Goal: Task Accomplishment & Management: Complete application form

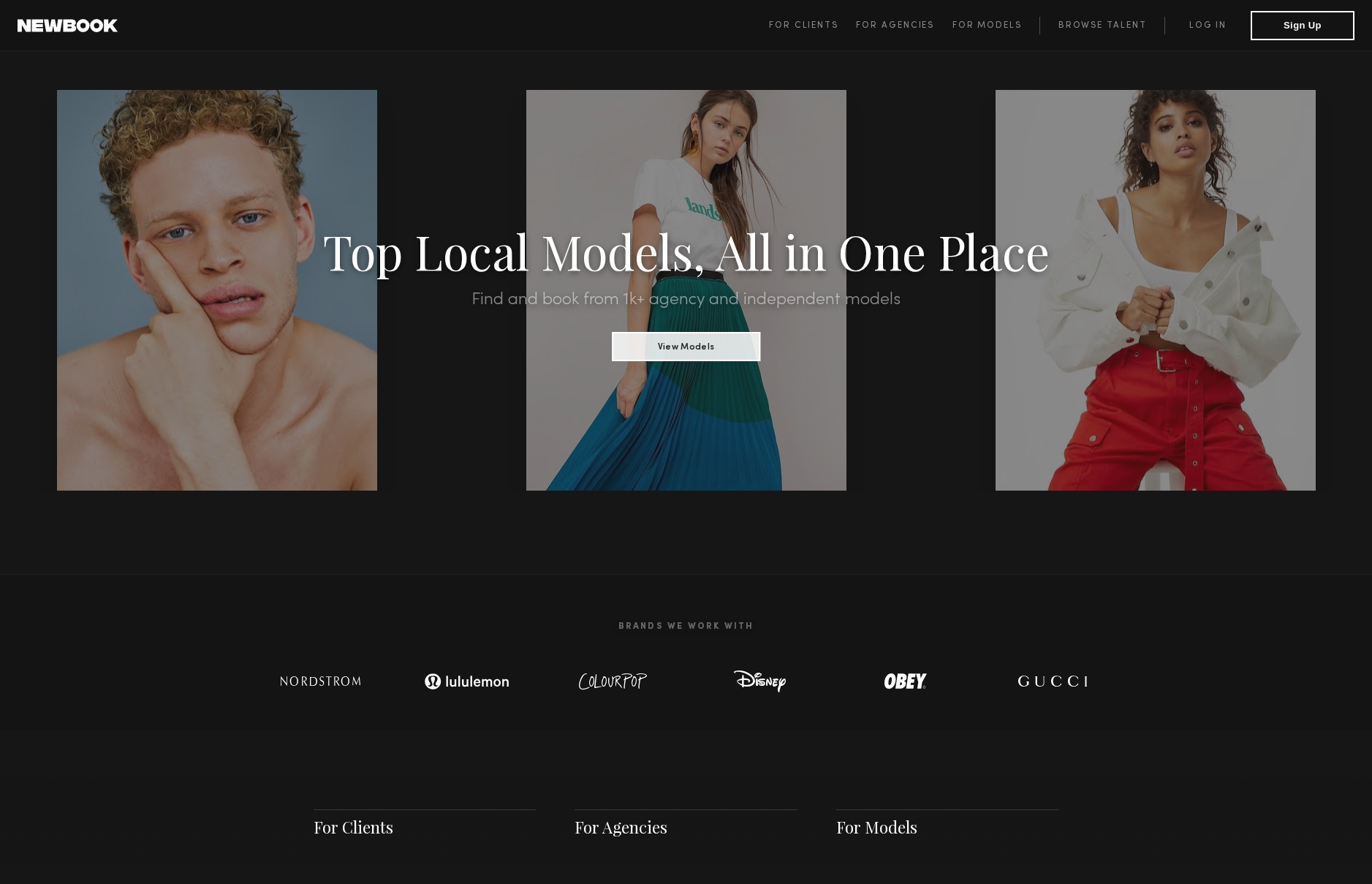
click at [1096, 24] on link "Browse Talent" at bounding box center [1102, 26] width 125 height 18
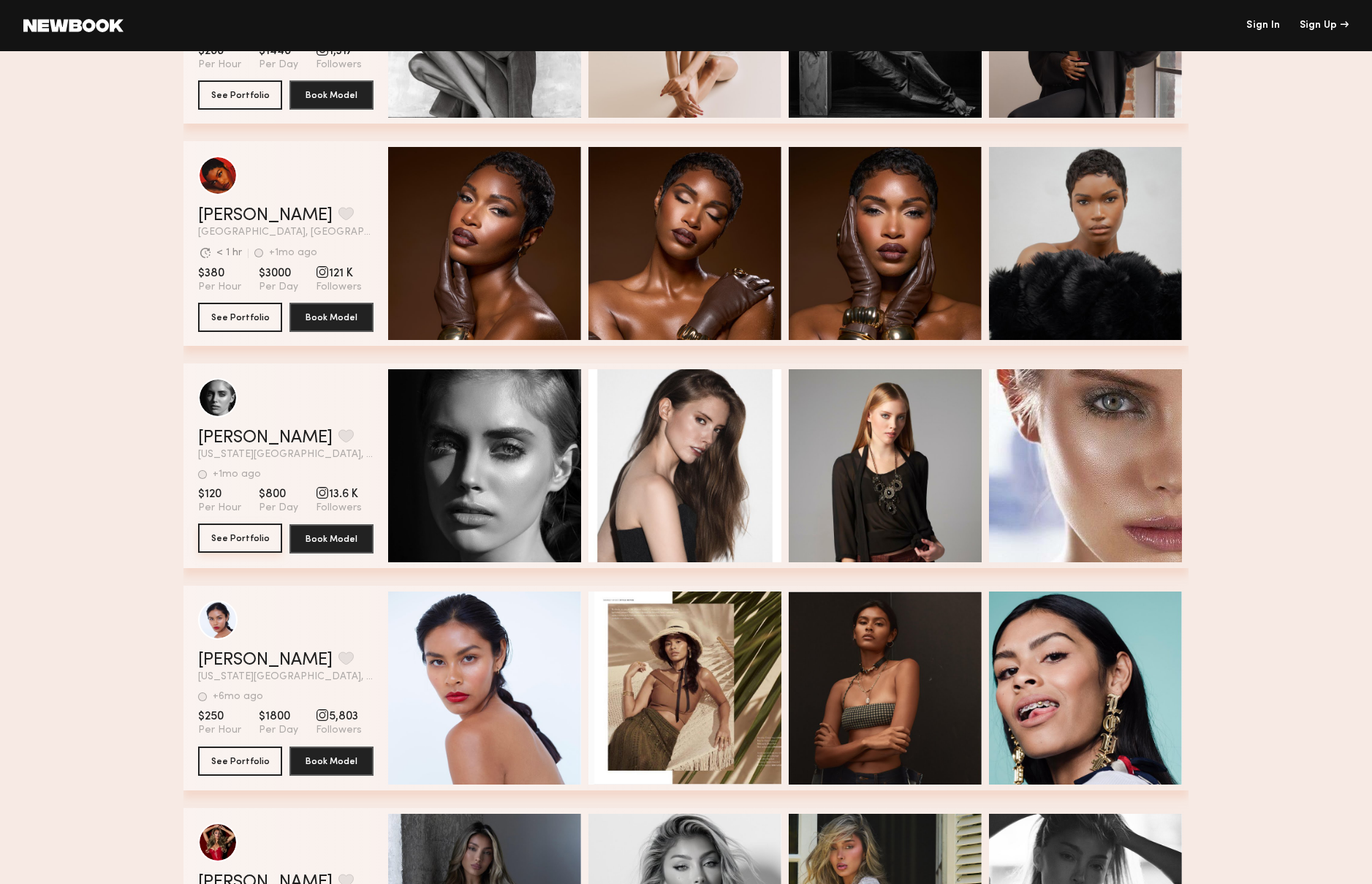
scroll to position [3288, 0]
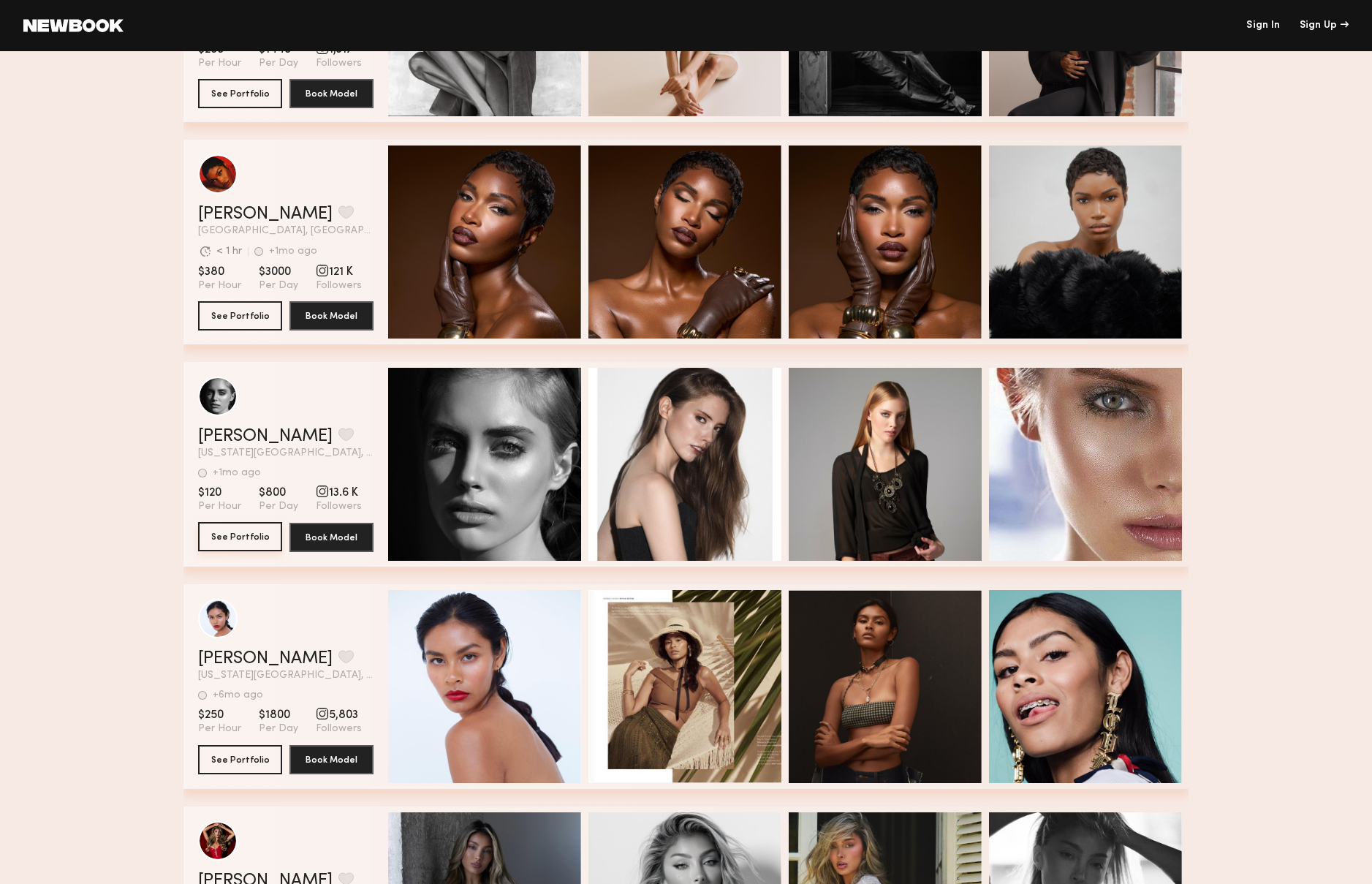
click at [224, 534] on button "See Portfolio" at bounding box center [240, 537] width 84 height 29
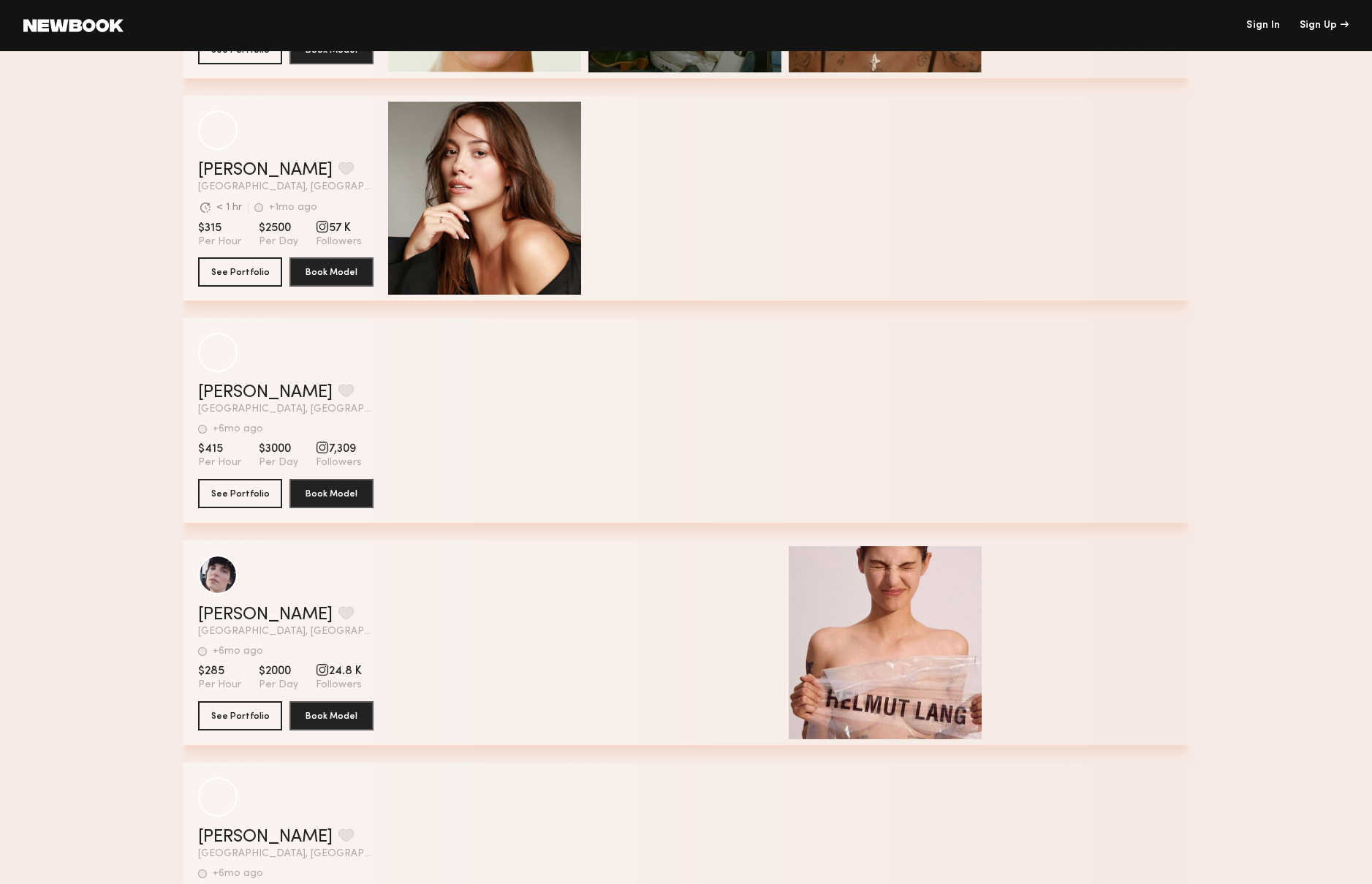
scroll to position [378, 0]
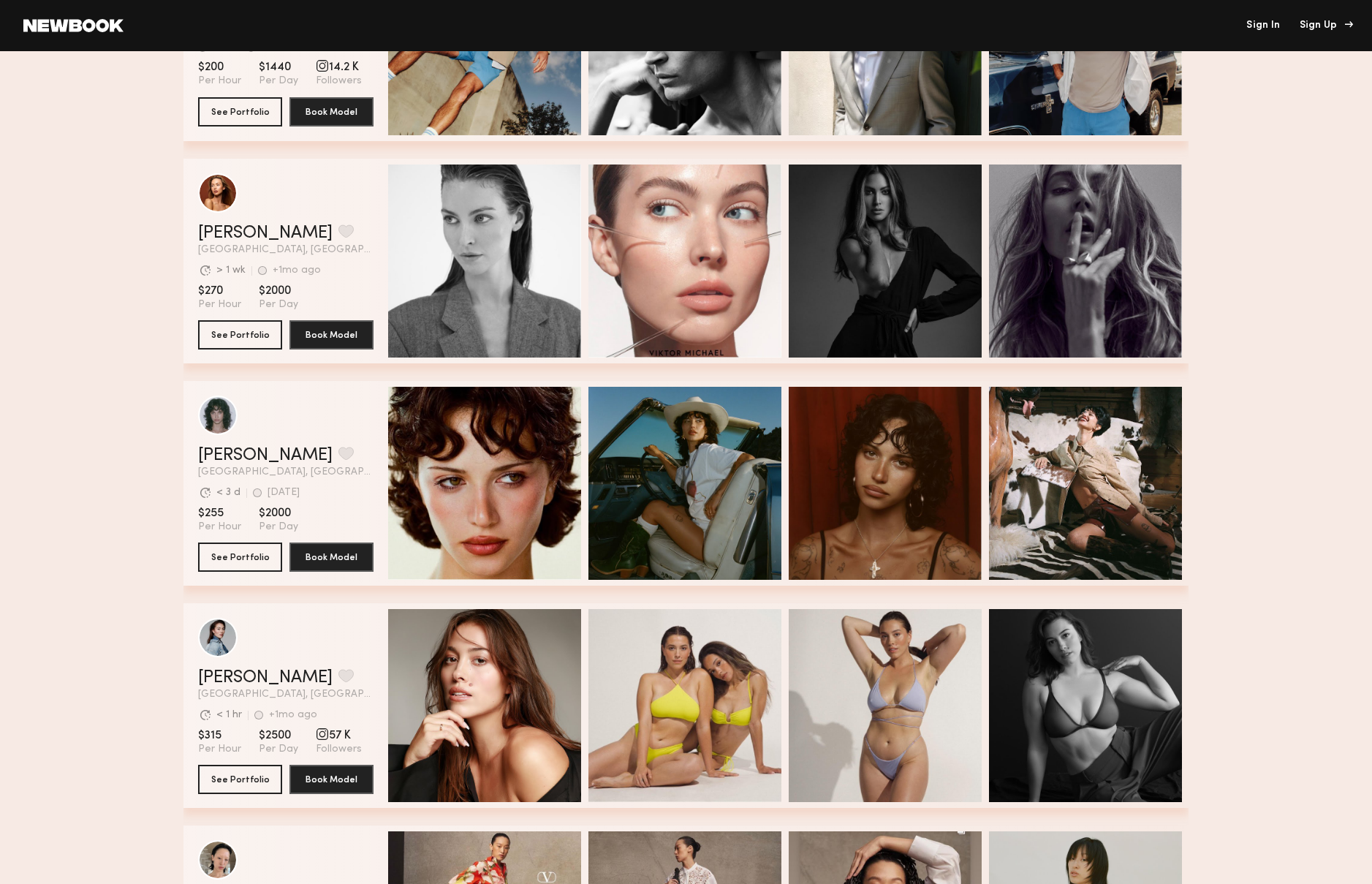
click at [1315, 20] on header "Sign In Sign Up" at bounding box center [686, 26] width 1372 height 52
click at [1314, 24] on div "Sign Up" at bounding box center [1324, 26] width 49 height 10
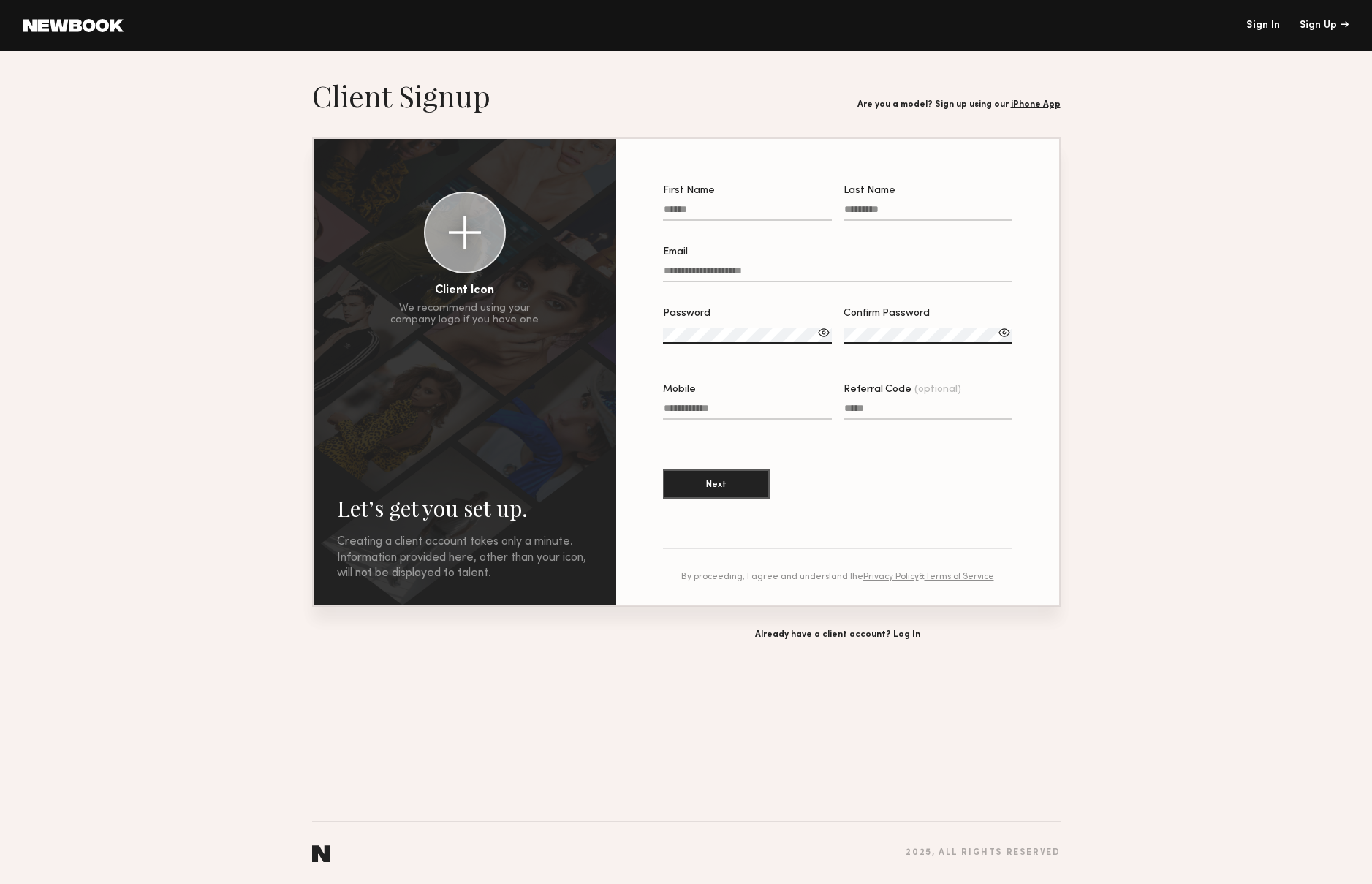
click at [696, 216] on input "First Name" at bounding box center [747, 212] width 169 height 17
type input "*****"
type input "******"
type input "**********"
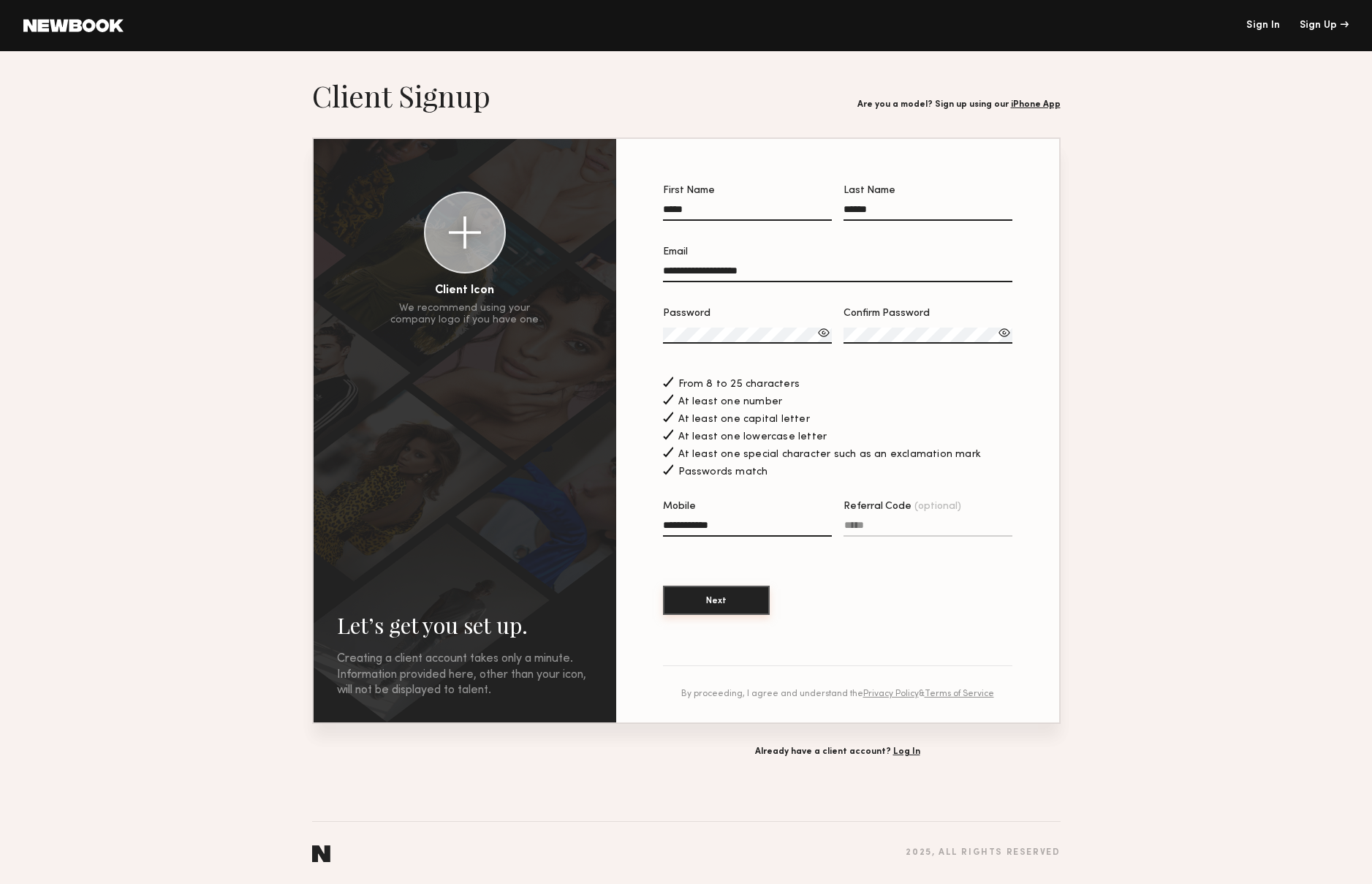
click at [741, 607] on button "Next" at bounding box center [716, 601] width 107 height 29
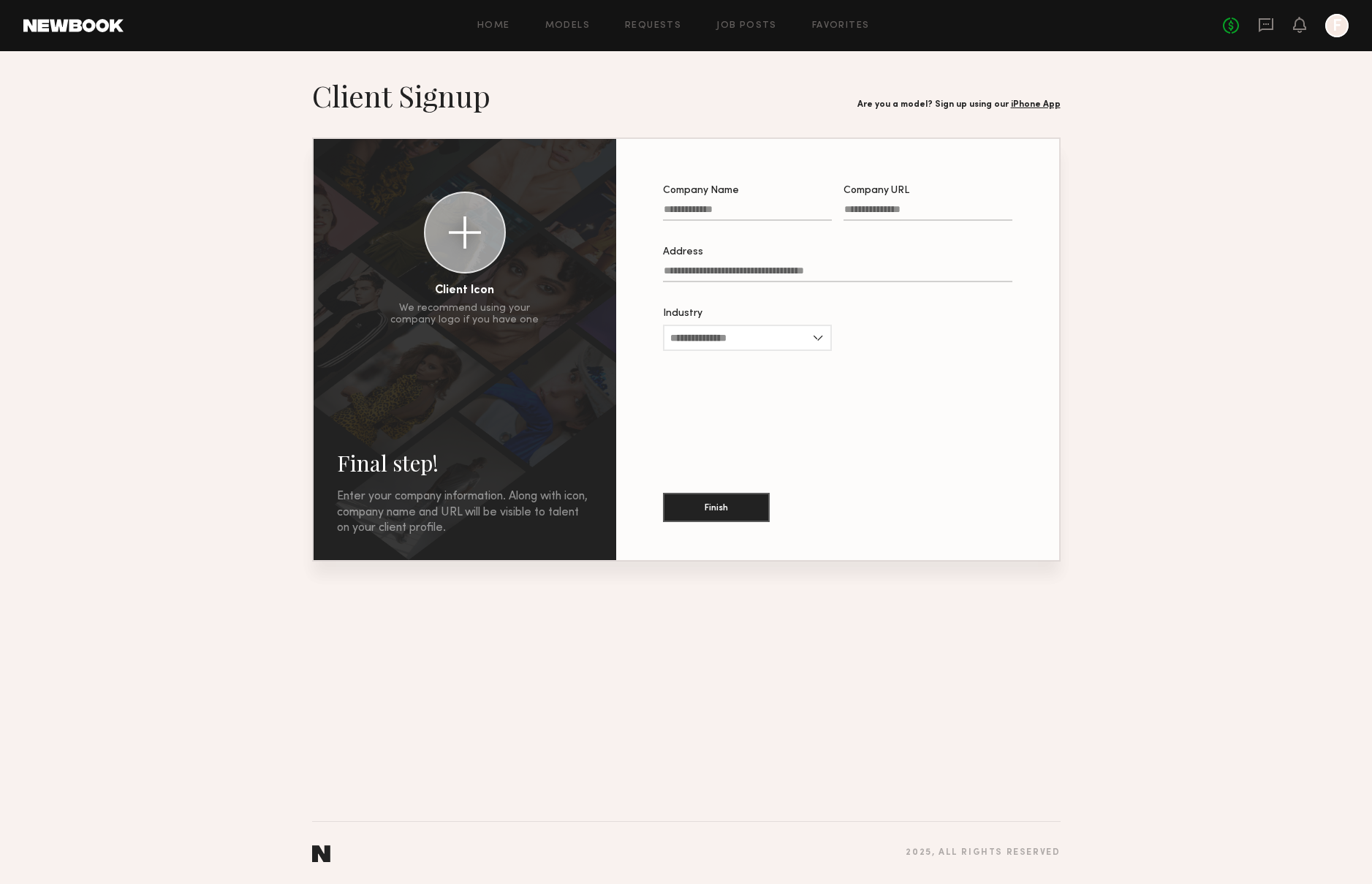
click at [758, 211] on input "Company Name" at bounding box center [747, 212] width 169 height 17
type input "*******"
click at [846, 211] on input "Company URL" at bounding box center [928, 212] width 169 height 17
type input "**********"
click at [735, 280] on input "Address" at bounding box center [837, 274] width 349 height 17
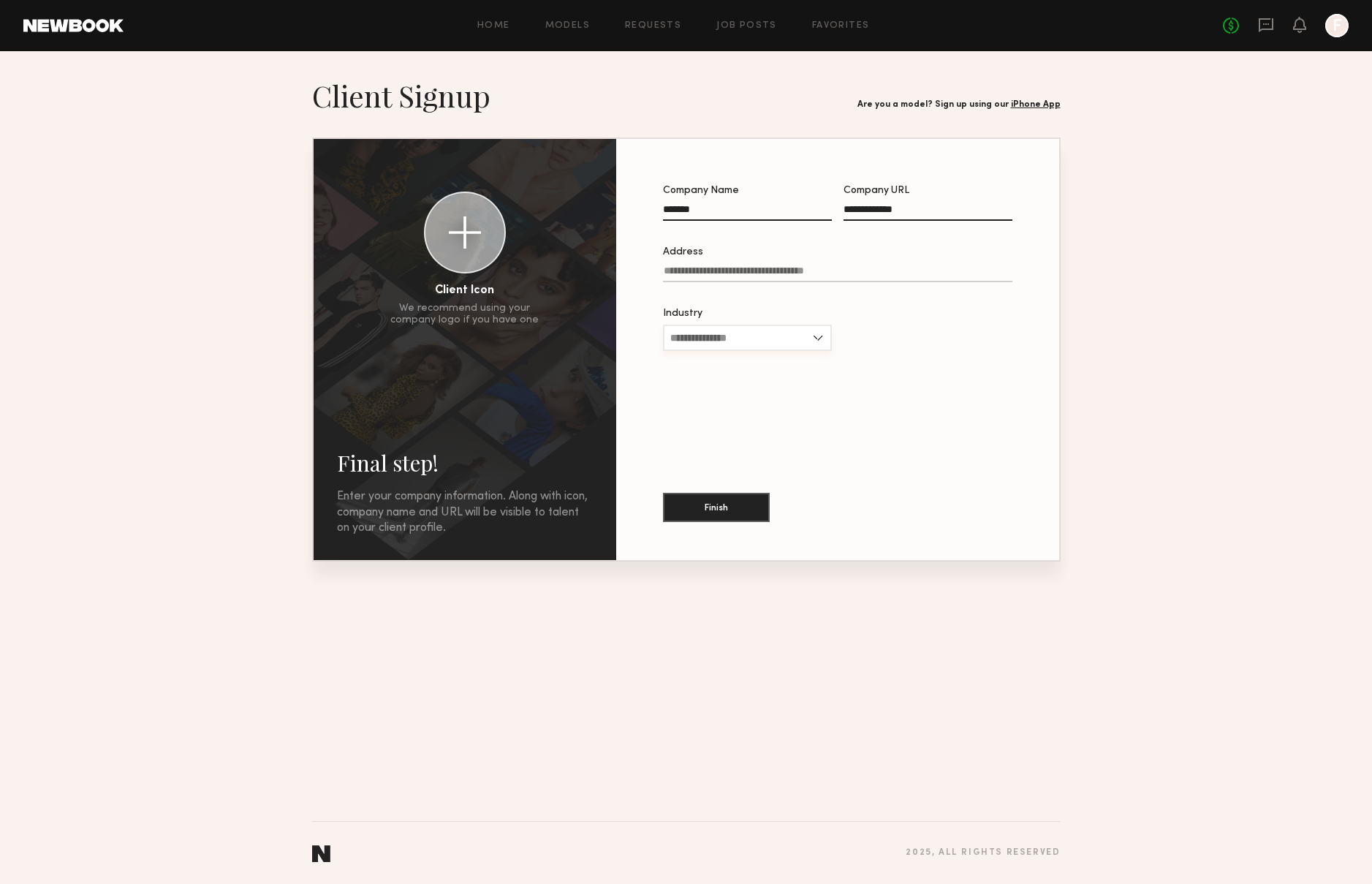
click at [789, 350] on input "Industry" at bounding box center [747, 338] width 169 height 26
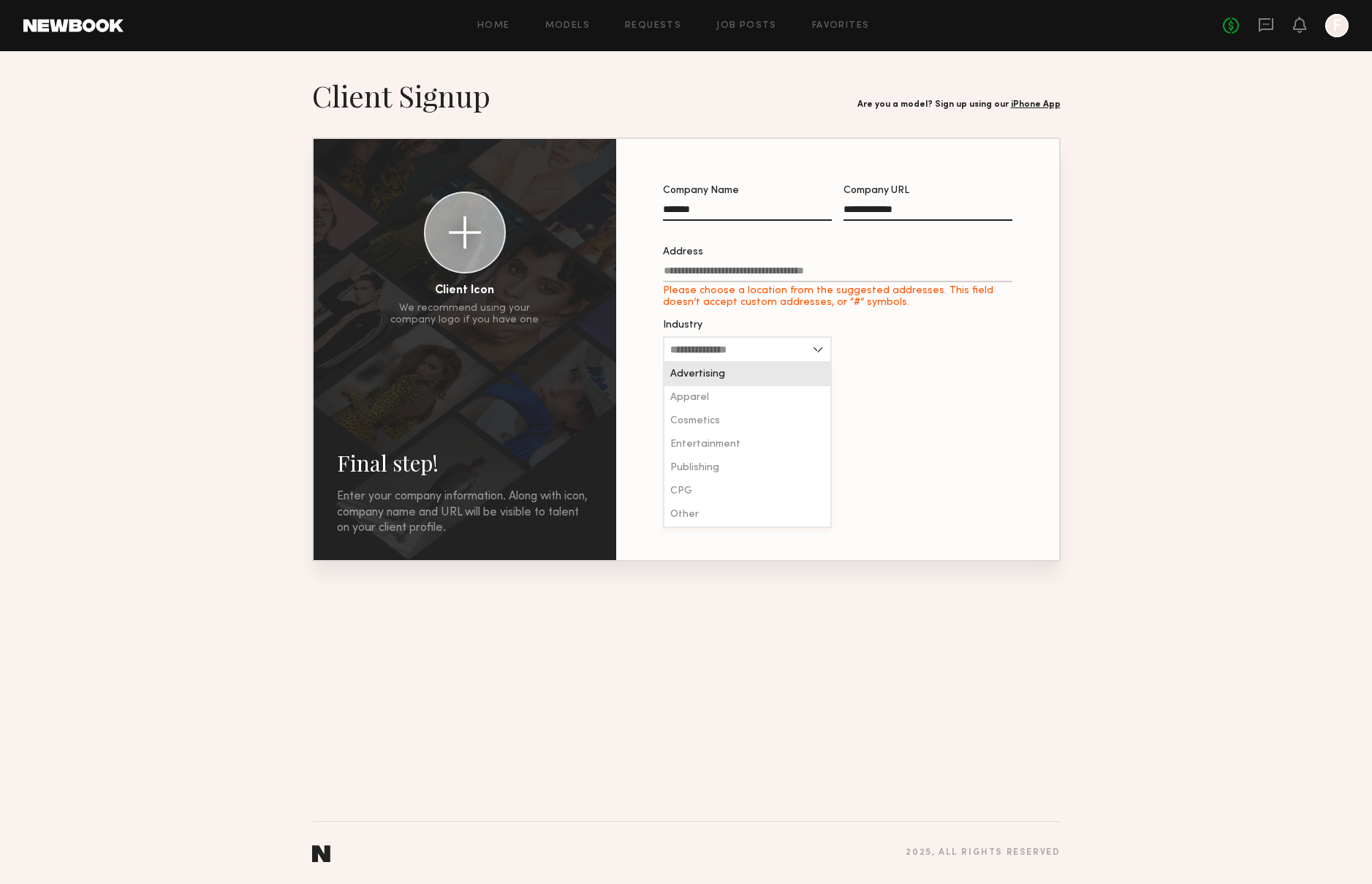
click at [730, 381] on div "Advertising" at bounding box center [747, 375] width 166 height 24
type input "**********"
click at [695, 276] on input "Address Please choose a location from the suggested addresses. This field doesn…" at bounding box center [837, 274] width 349 height 17
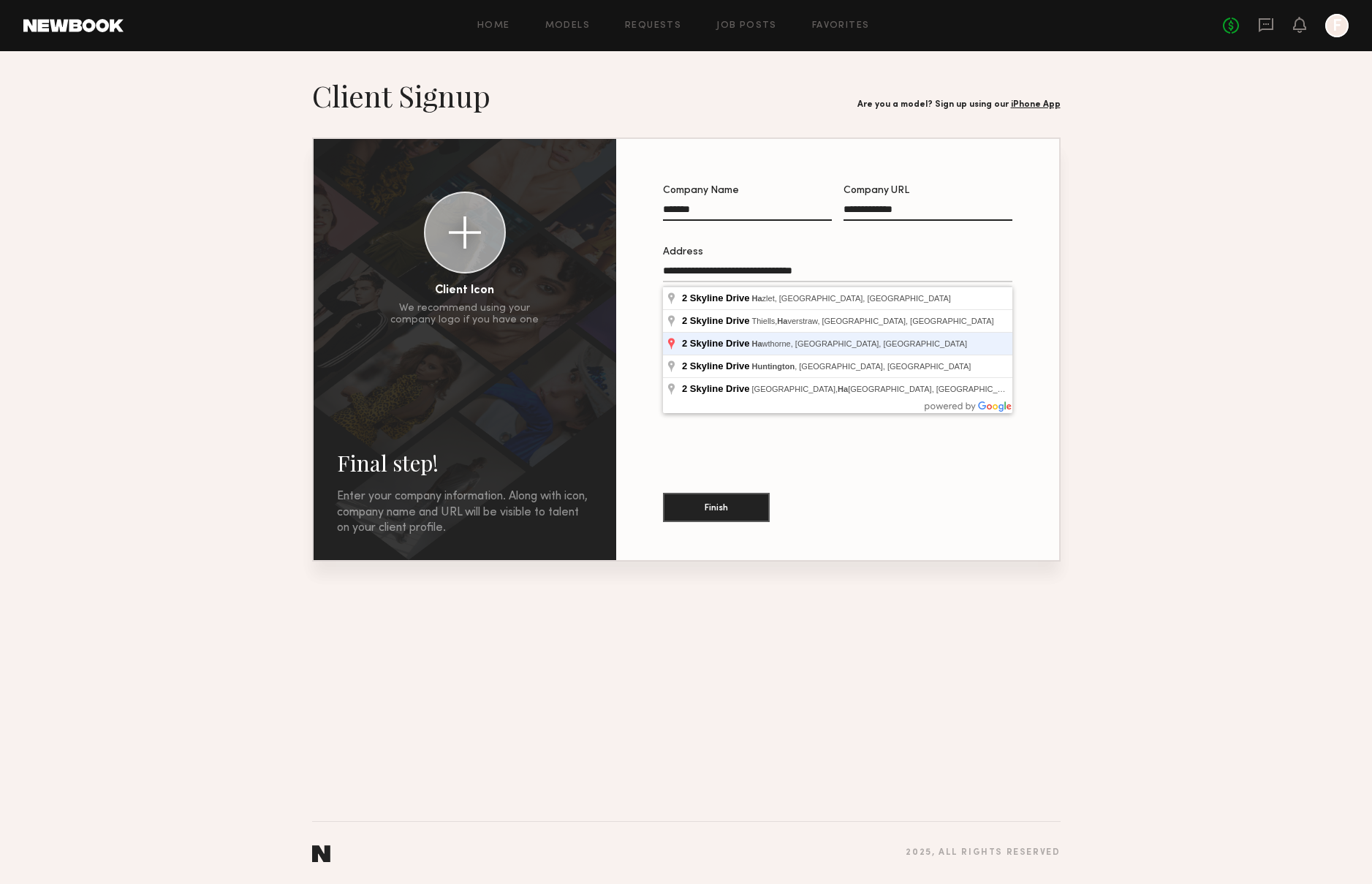
click at [663, 493] on button "Finish" at bounding box center [716, 508] width 107 height 29
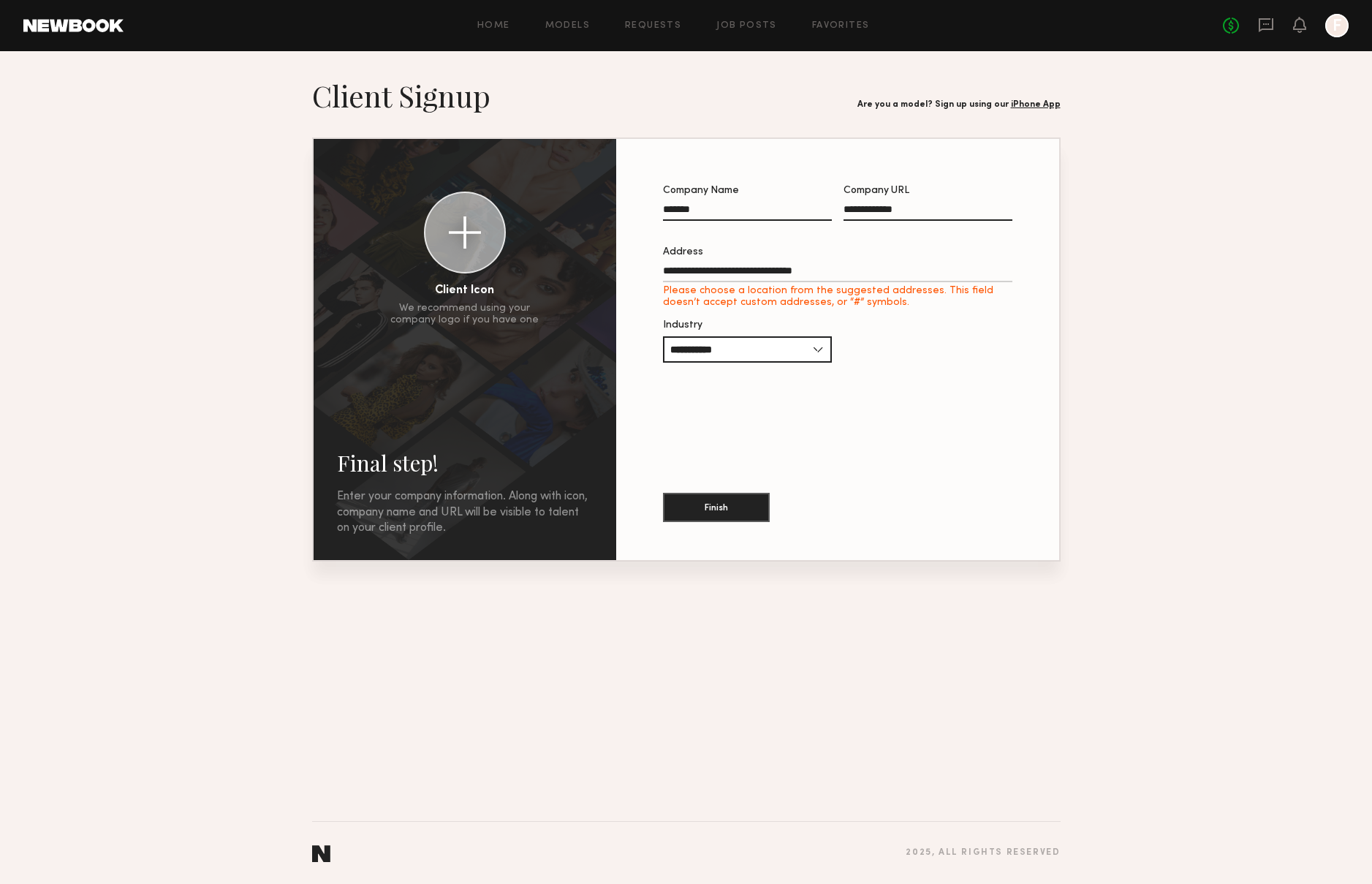
type input "**********"
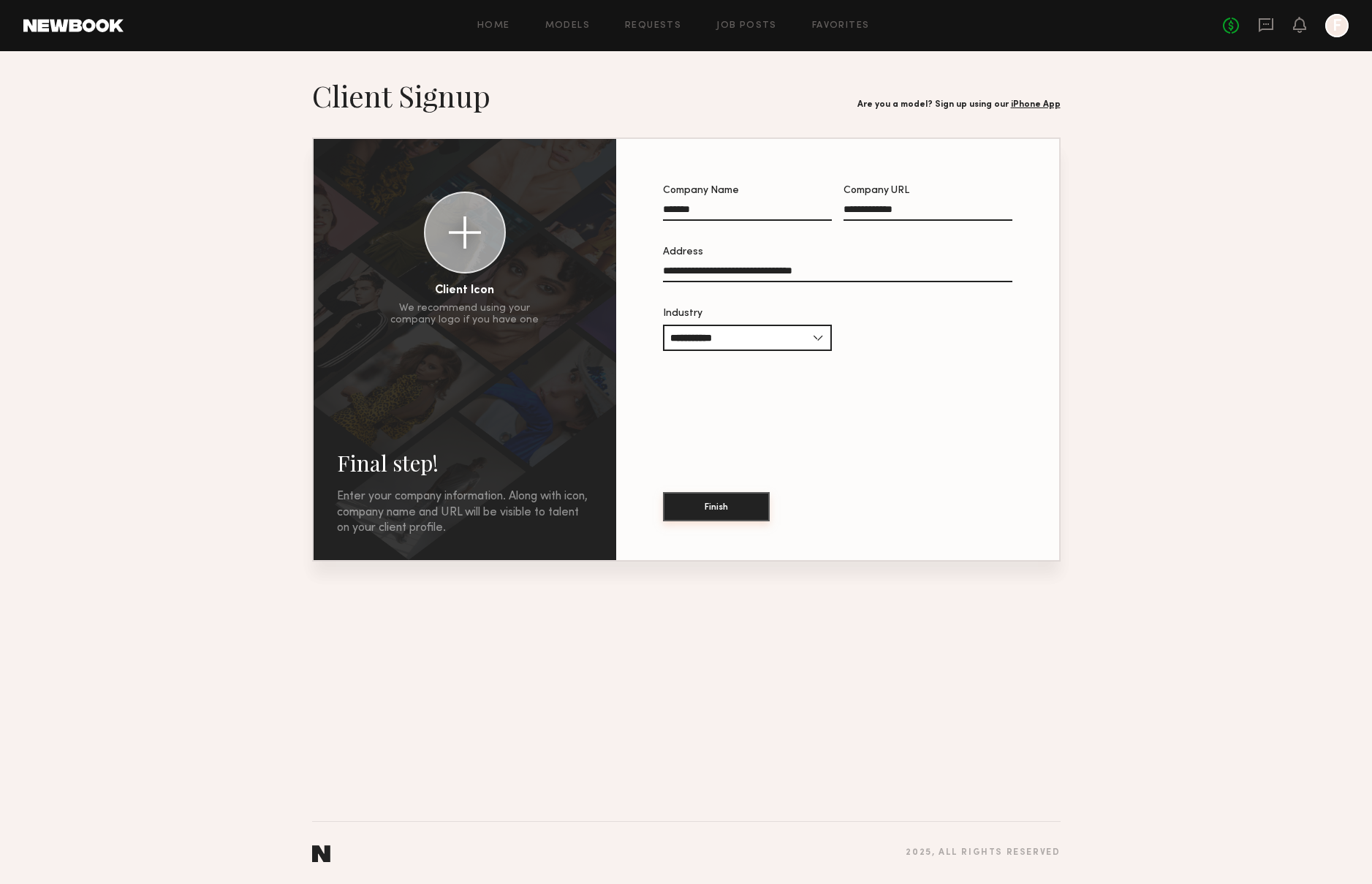
click at [719, 501] on button "Finish" at bounding box center [716, 507] width 107 height 29
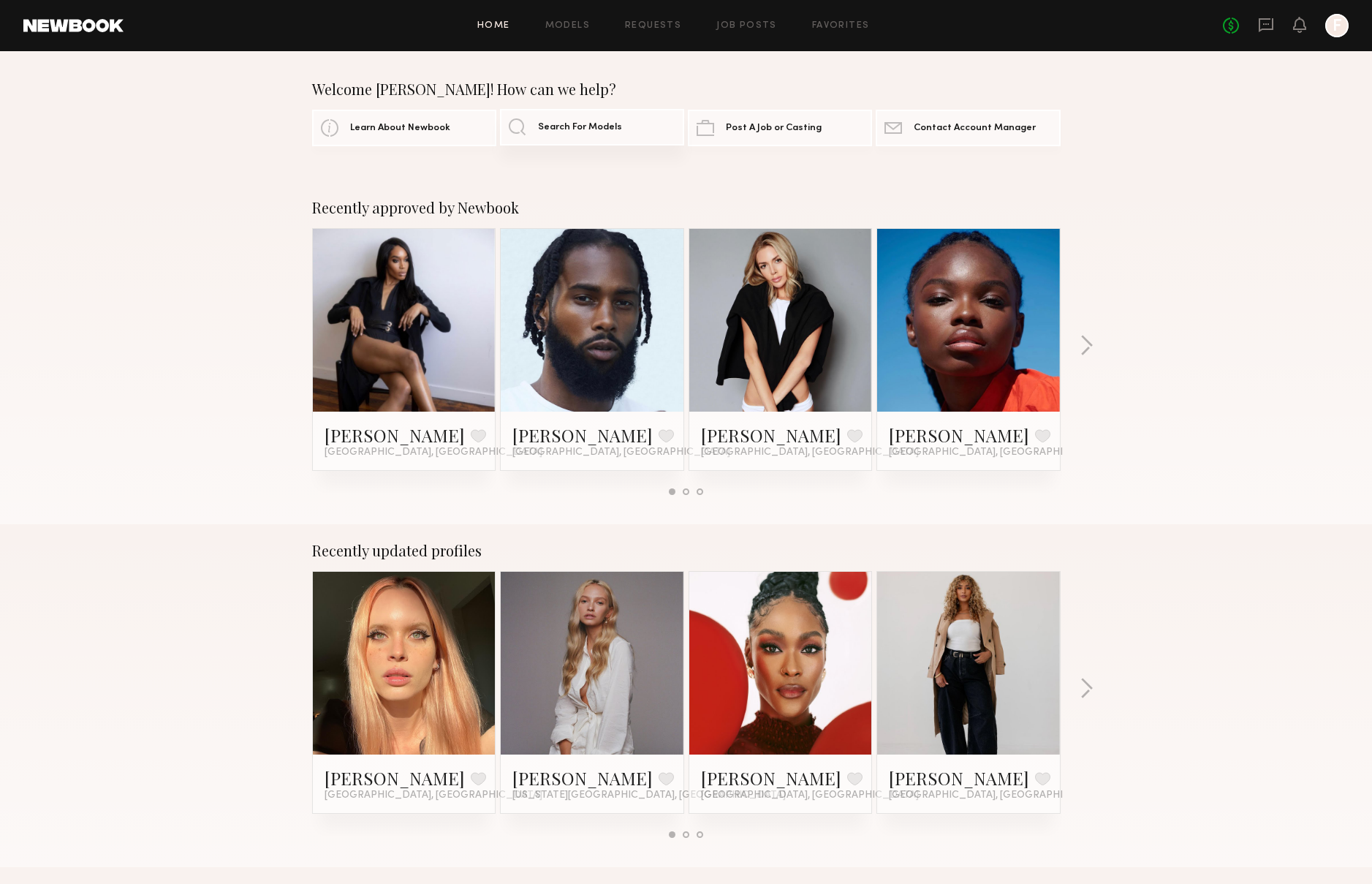
click at [614, 129] on span "Search For Models" at bounding box center [580, 127] width 84 height 10
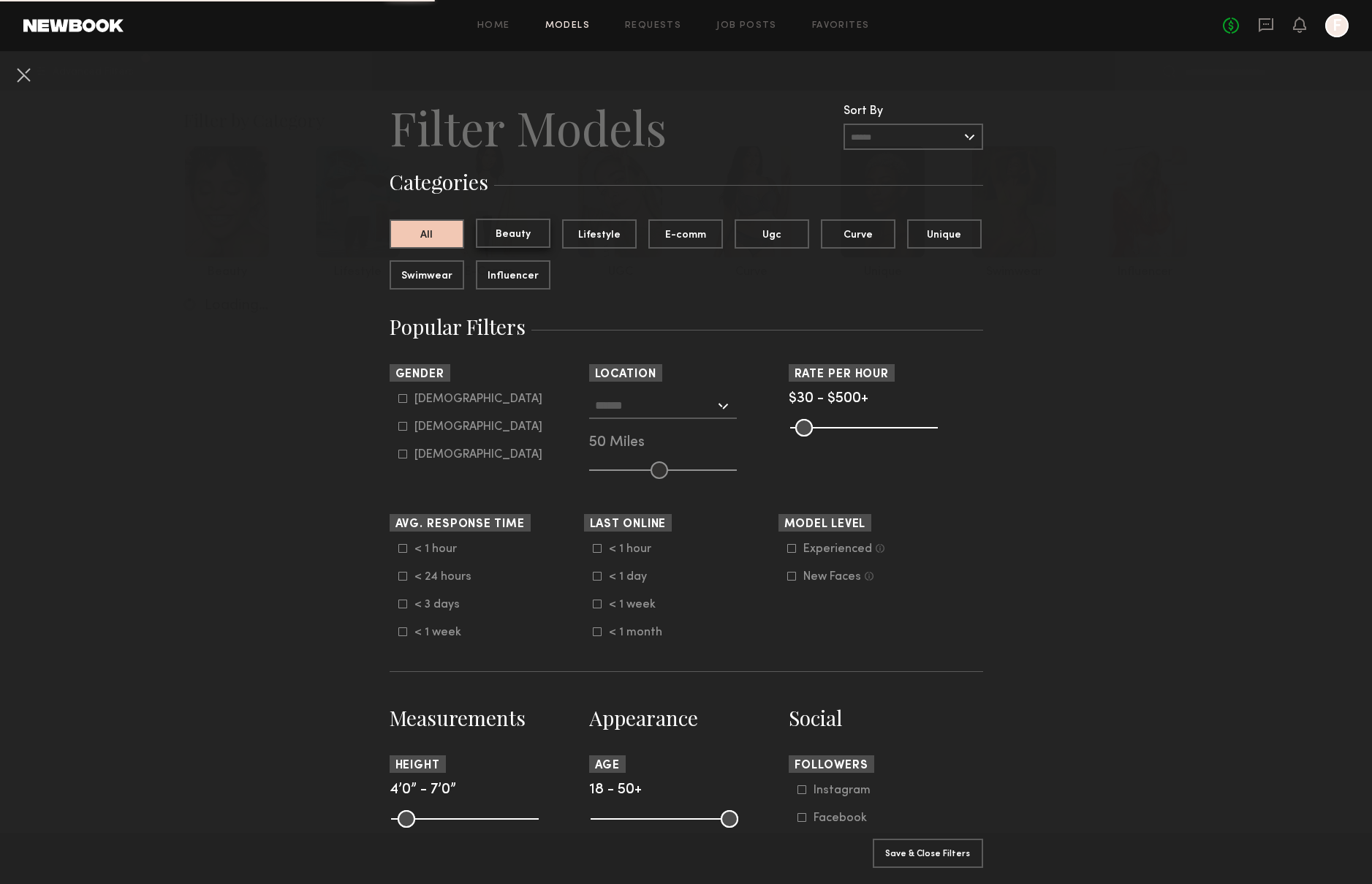
click at [523, 239] on button "Beauty" at bounding box center [513, 233] width 74 height 29
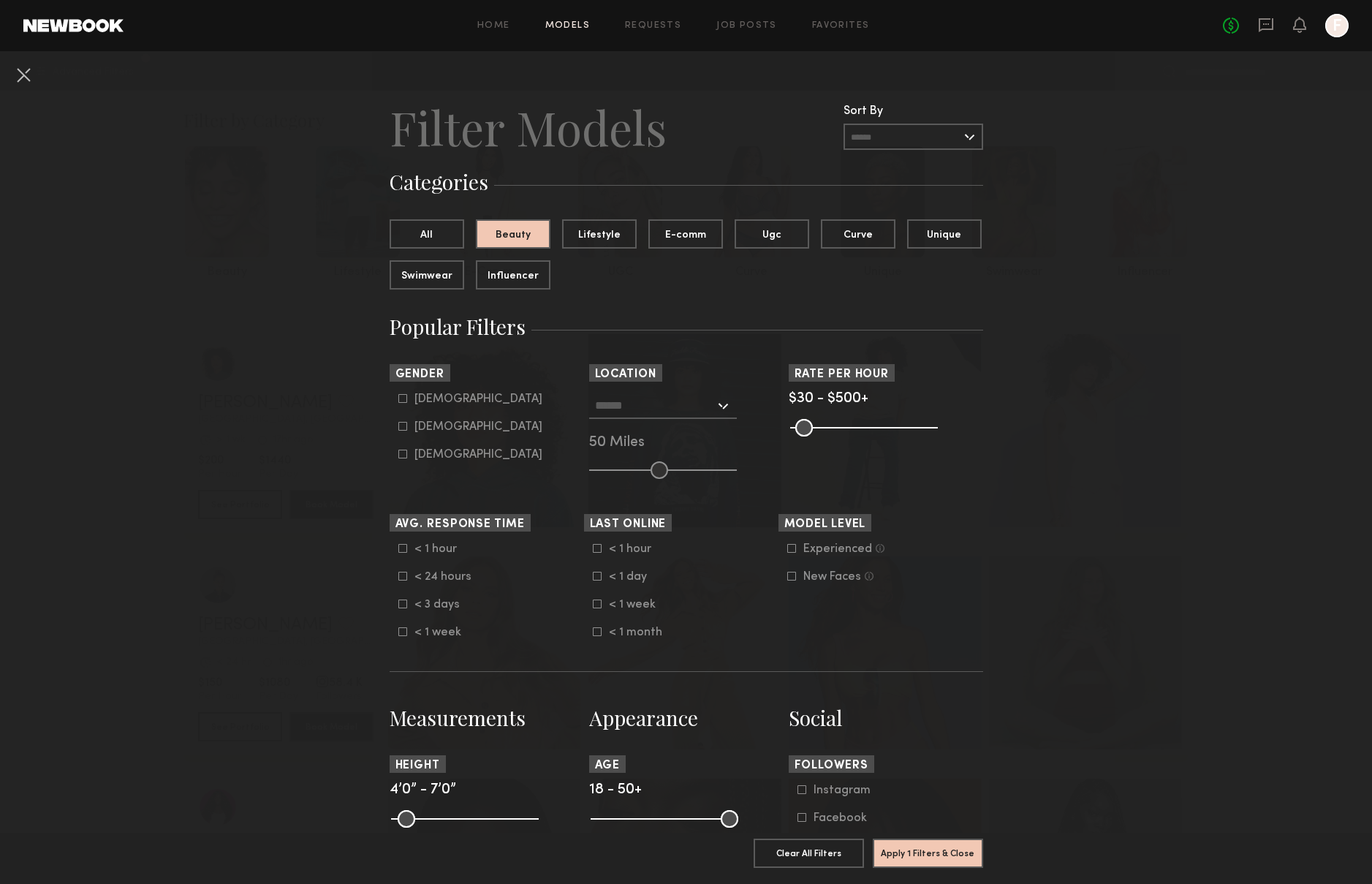
click at [441, 428] on div "[DEMOGRAPHIC_DATA]" at bounding box center [478, 427] width 128 height 9
type input "**"
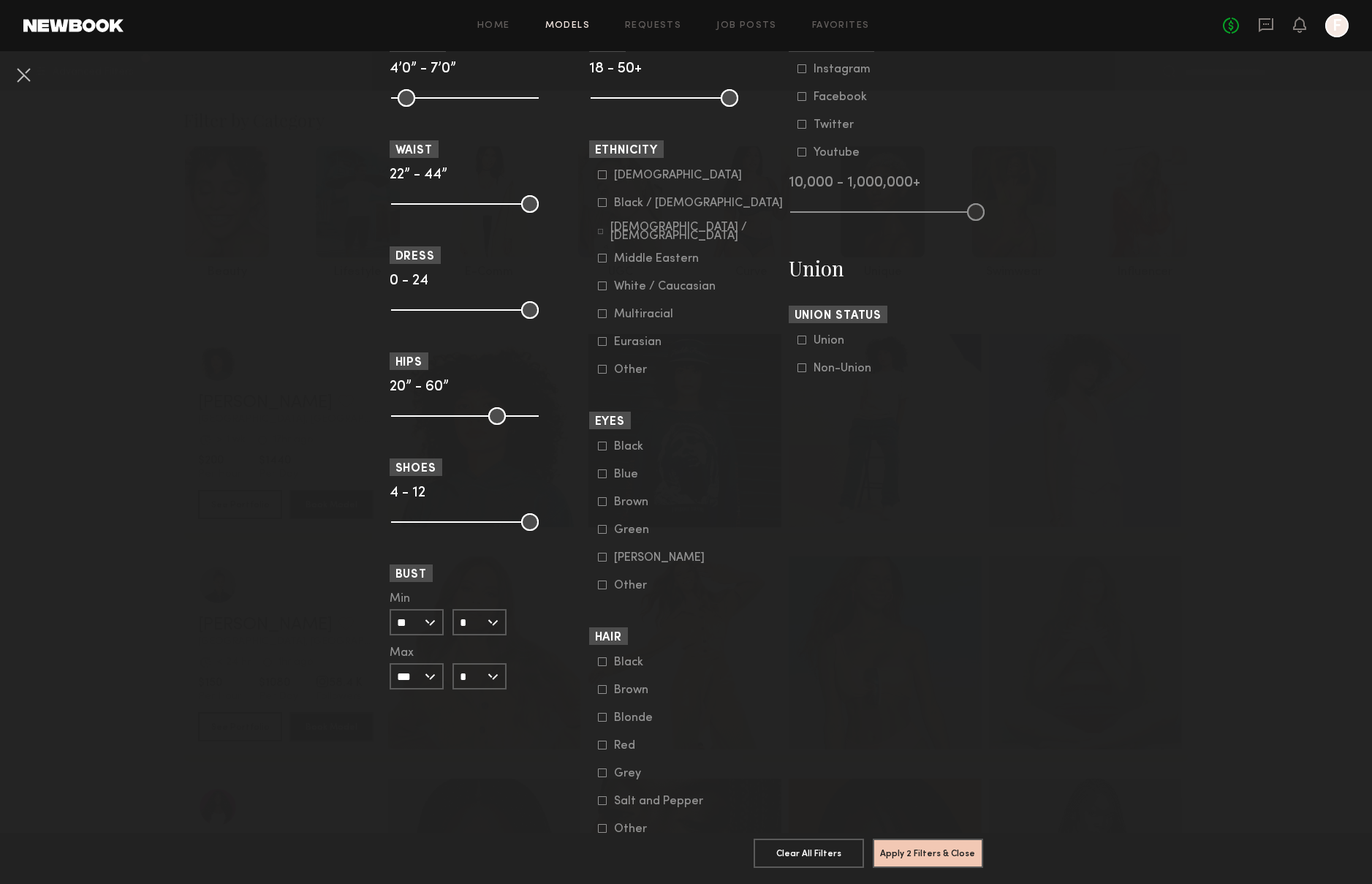
scroll to position [731, 0]
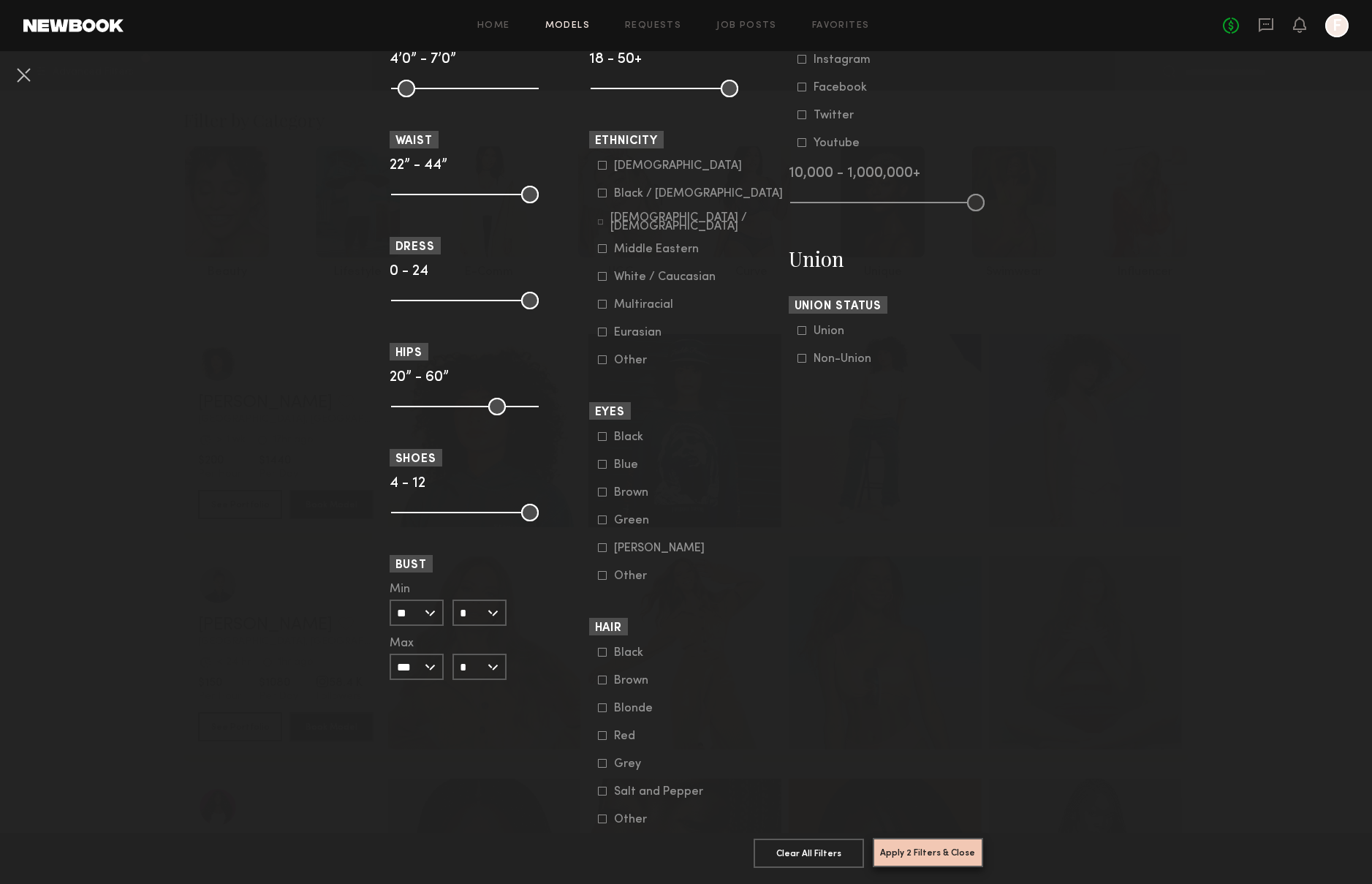
click at [914, 860] on button "Apply 2 Filters & Close" at bounding box center [928, 853] width 110 height 29
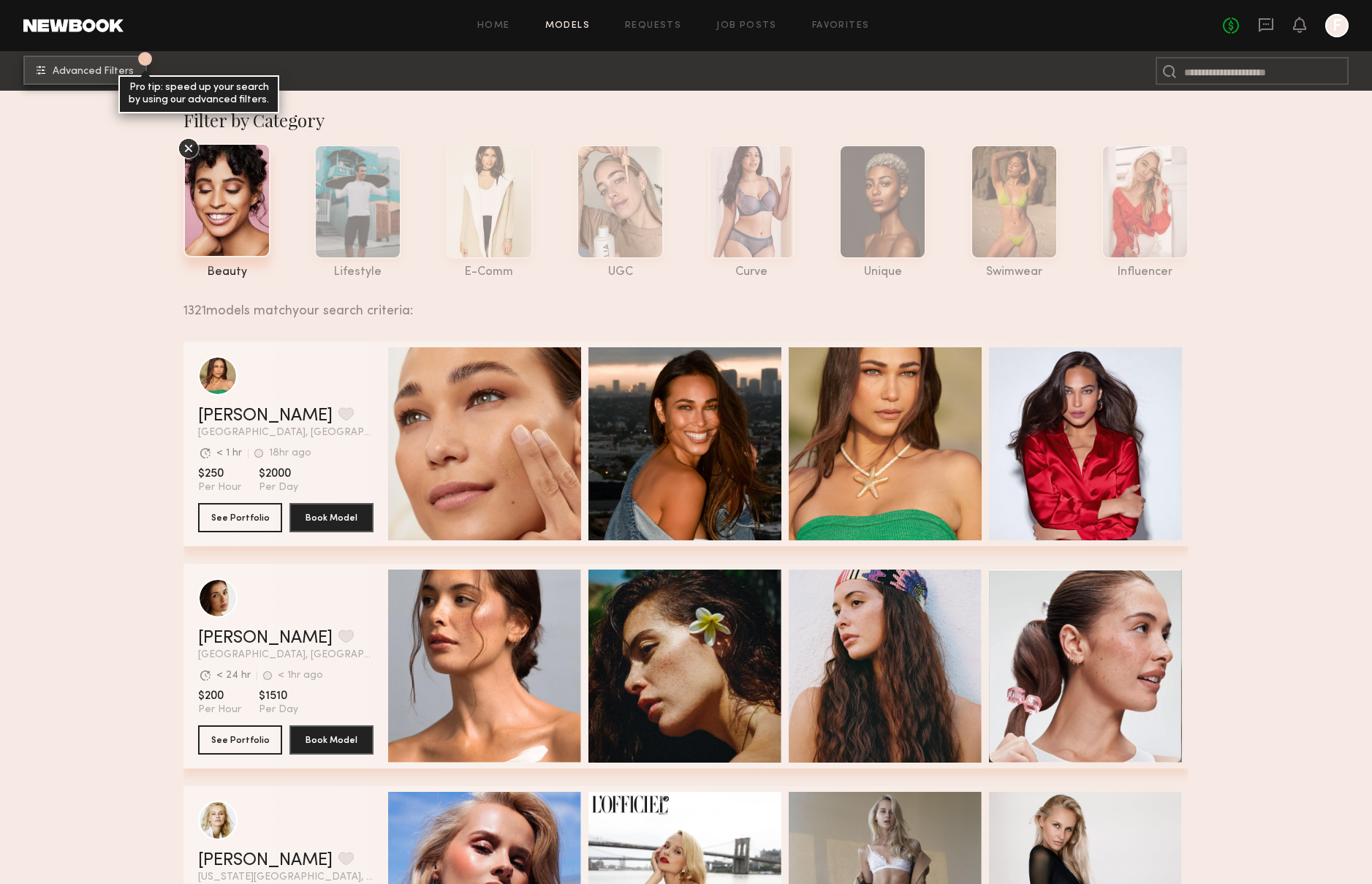
click at [128, 85] on div "Pro tip: speed up your search by using our advanced filters." at bounding box center [199, 94] width 161 height 38
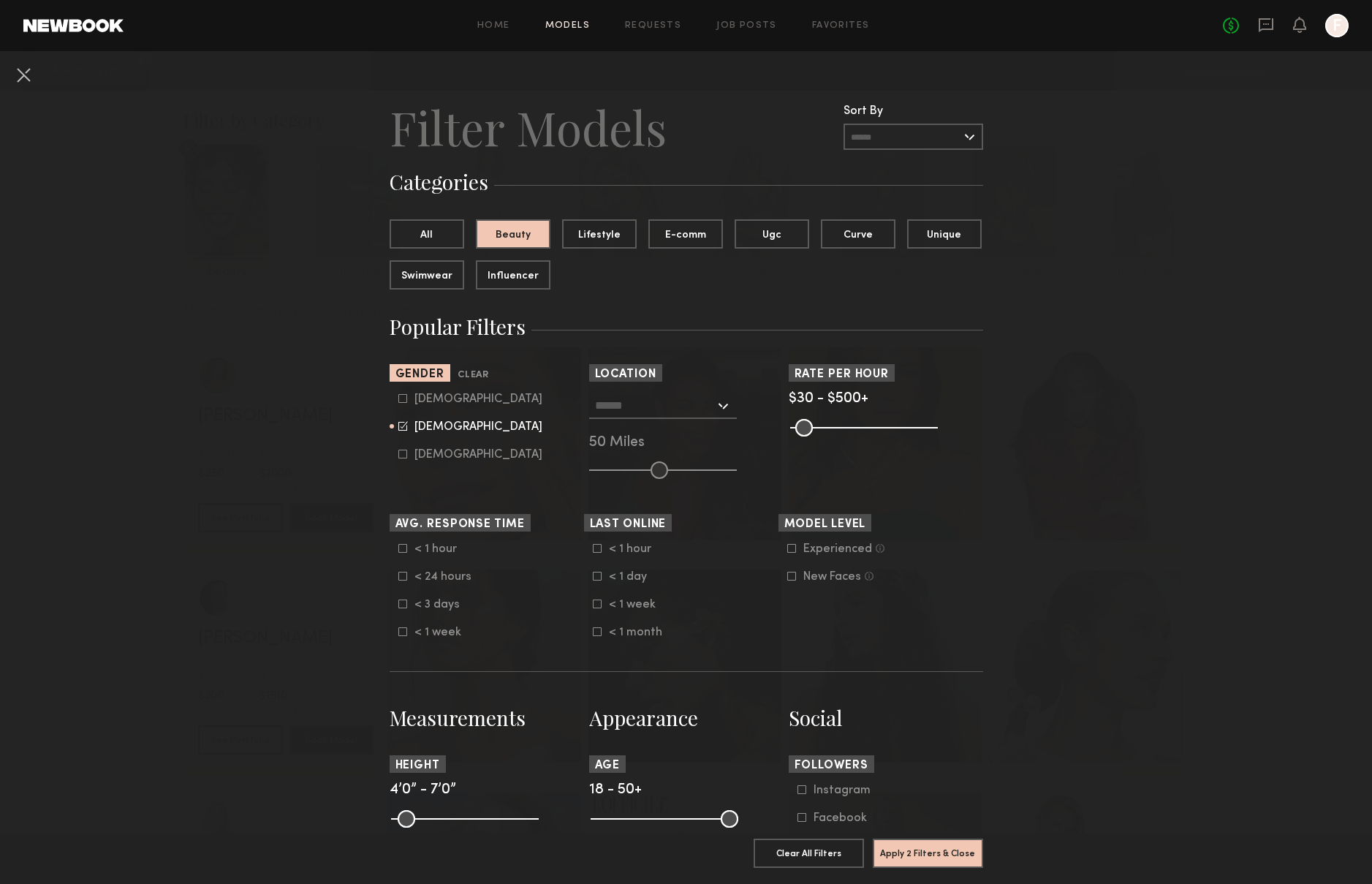
click at [889, 145] on input "text" at bounding box center [914, 137] width 140 height 26
click at [1052, 202] on nb-browse-filters "Clear All Filter Models Filter Models Sort By Clear Rate LOW TO HIGH HIGH TO LO…" at bounding box center [686, 853] width 1372 height 1604
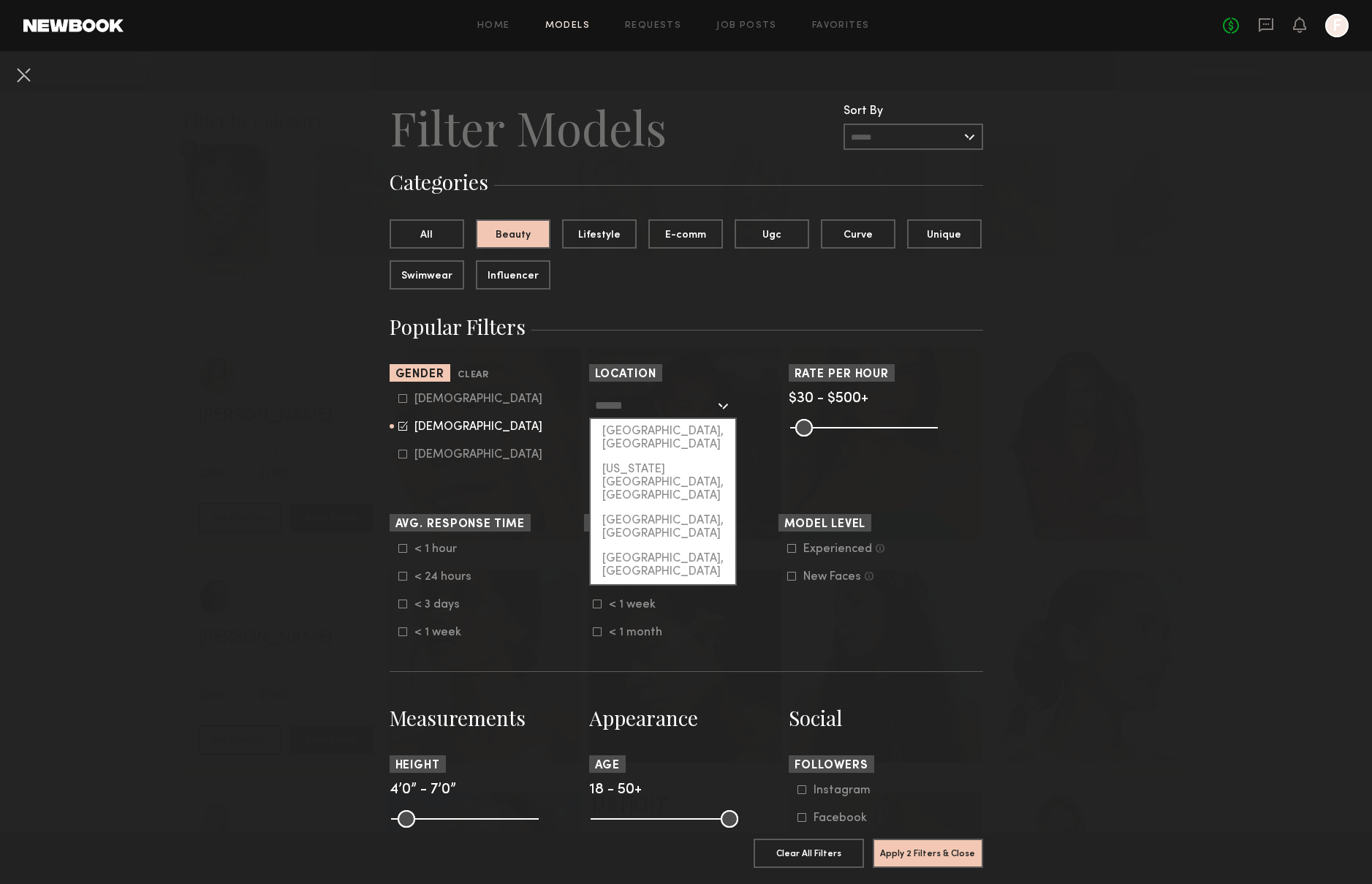
click at [659, 403] on input "text" at bounding box center [655, 406] width 120 height 25
click at [662, 457] on div "[US_STATE][GEOGRAPHIC_DATA], [GEOGRAPHIC_DATA]" at bounding box center [663, 483] width 145 height 52
type input "**********"
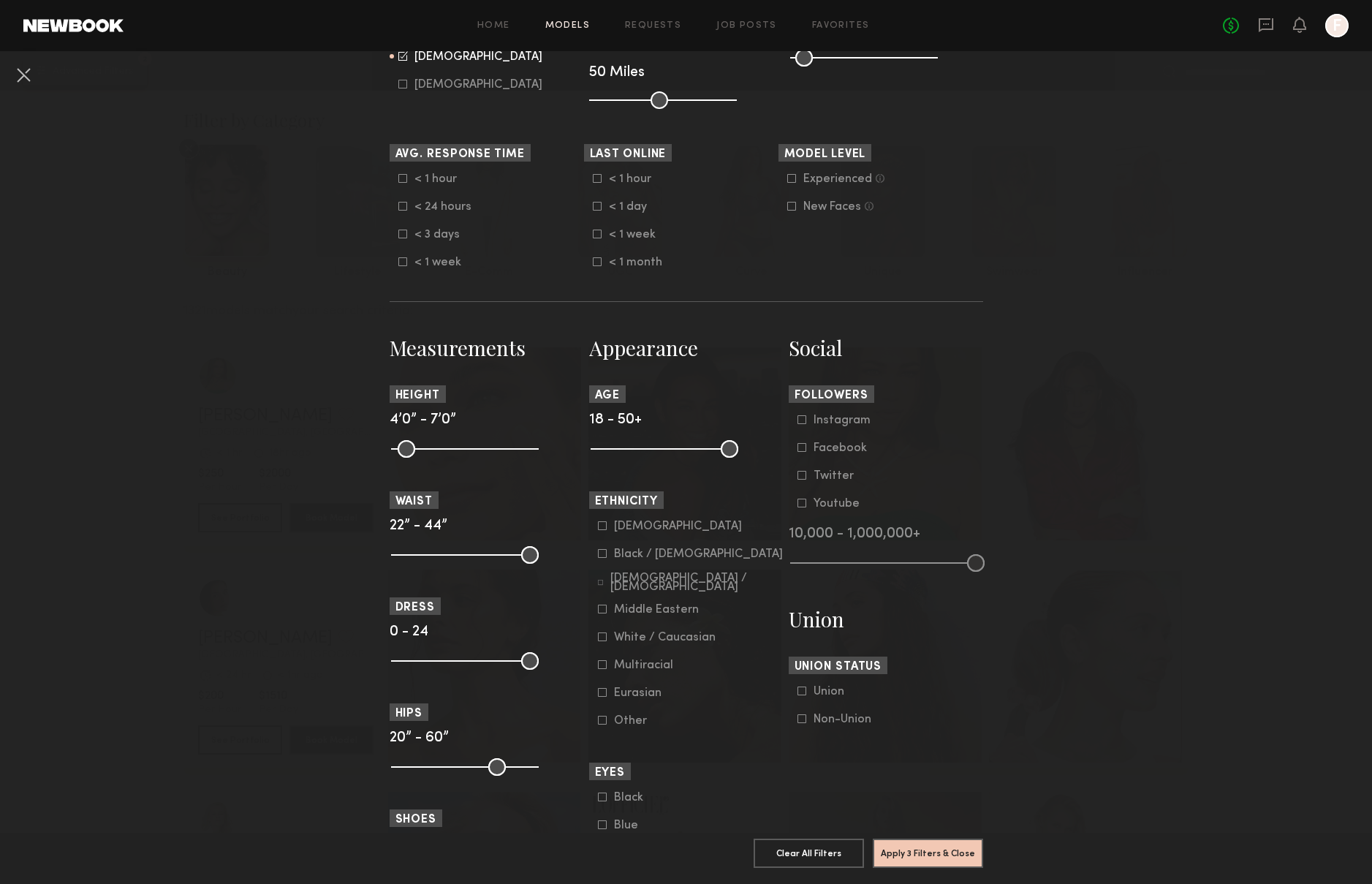
scroll to position [486, 0]
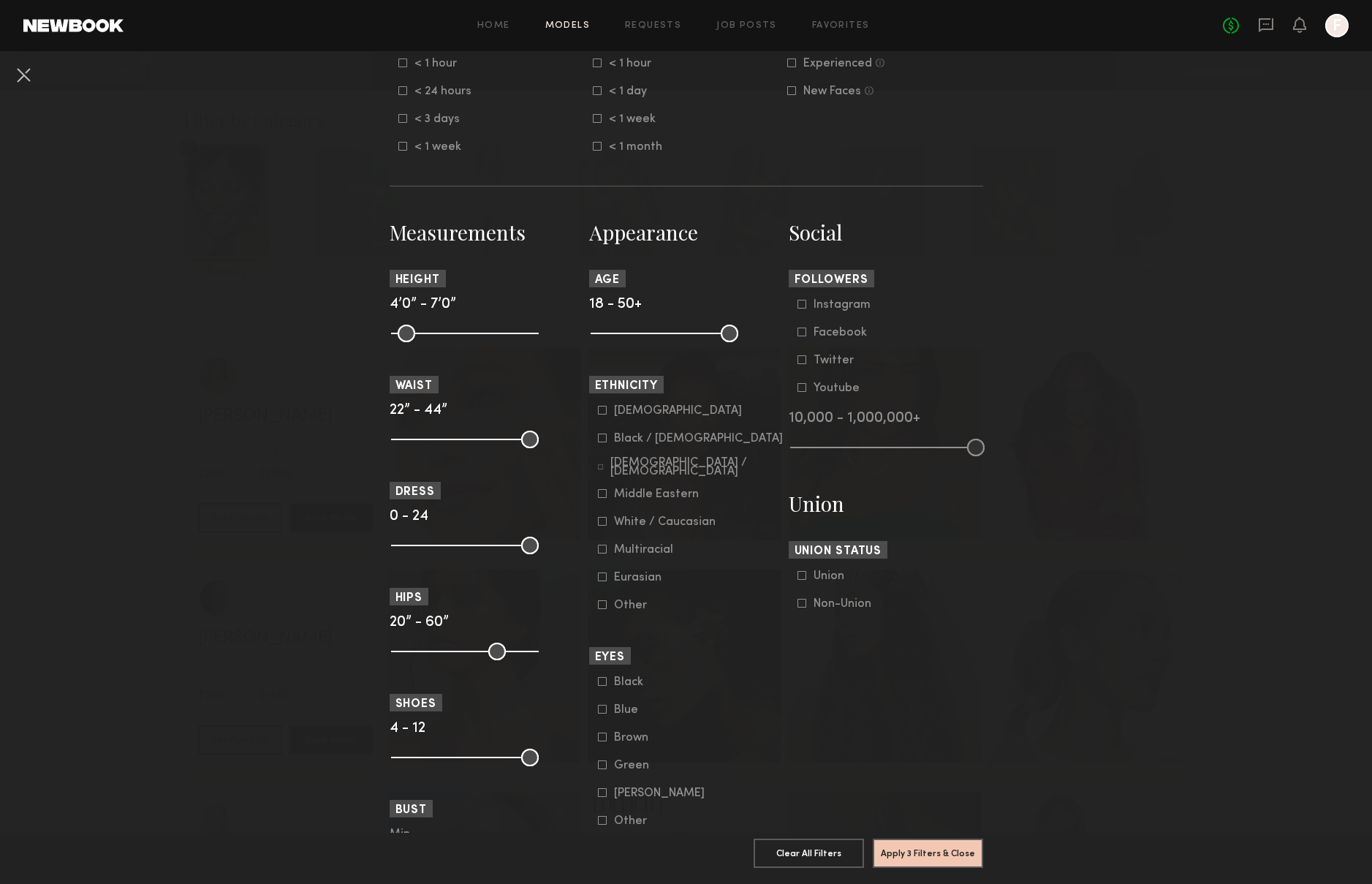
click at [638, 462] on form "[DEMOGRAPHIC_DATA] / [DEMOGRAPHIC_DATA] Hispanic / Latino [DEMOGRAPHIC_DATA] / …" at bounding box center [691, 509] width 185 height 208
click at [637, 443] on div "Black / [DEMOGRAPHIC_DATA]" at bounding box center [699, 439] width 169 height 9
click at [947, 861] on button "Apply 4 Filters & Close" at bounding box center [928, 853] width 110 height 29
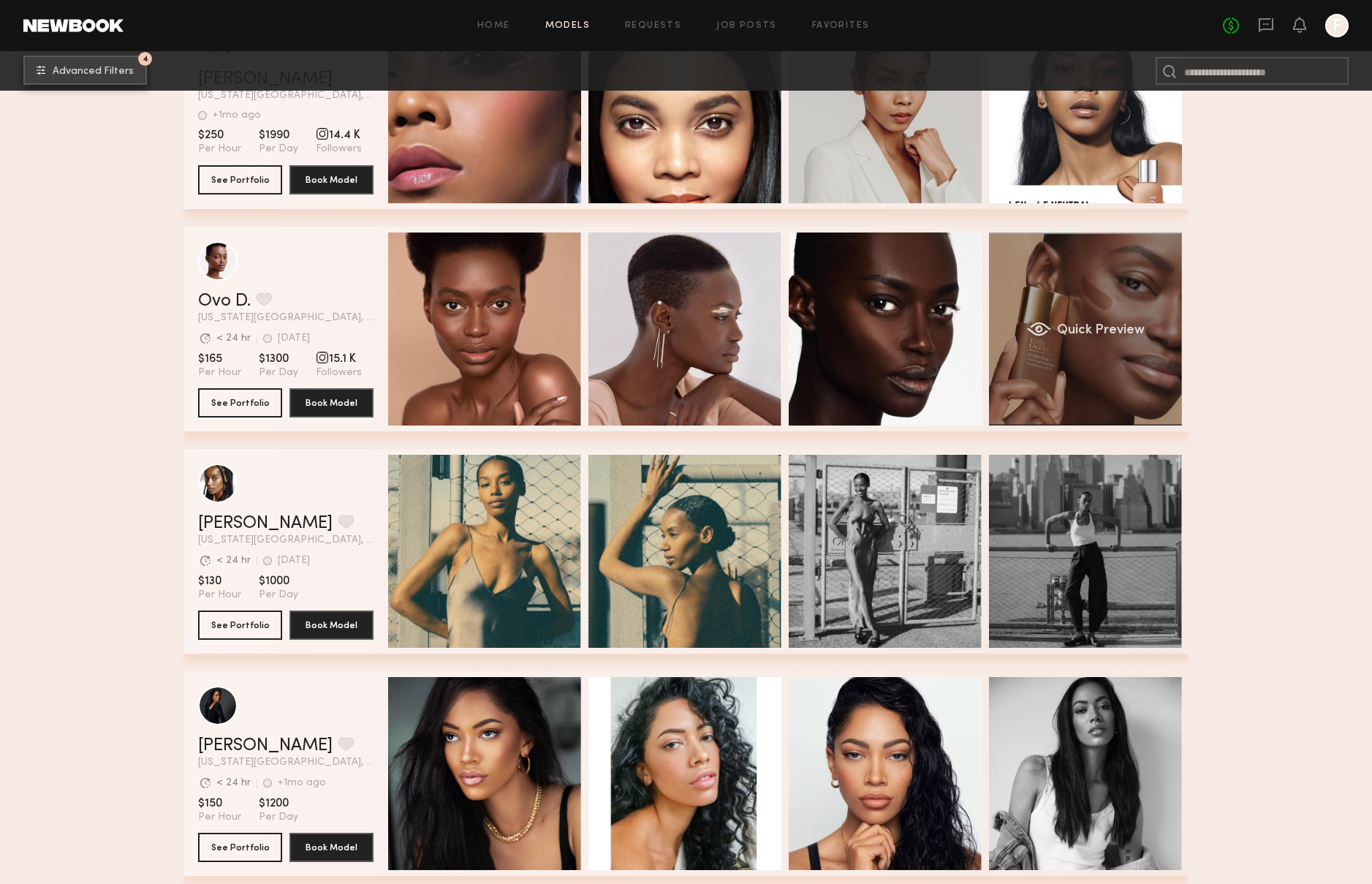
click at [1036, 348] on div "Quick Preview" at bounding box center [1086, 329] width 193 height 193
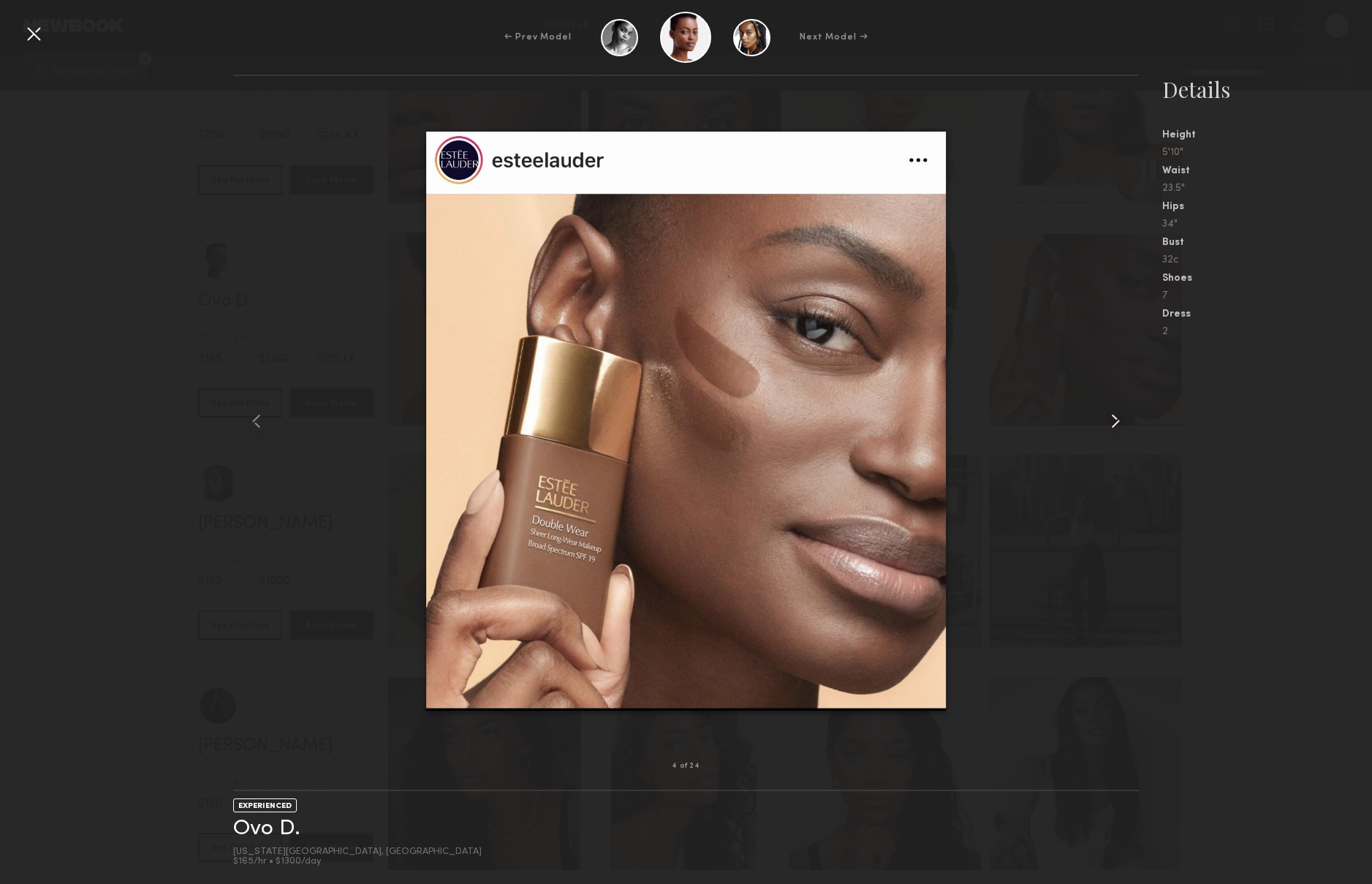
click at [1114, 420] on common-icon at bounding box center [1116, 422] width 24 height 24
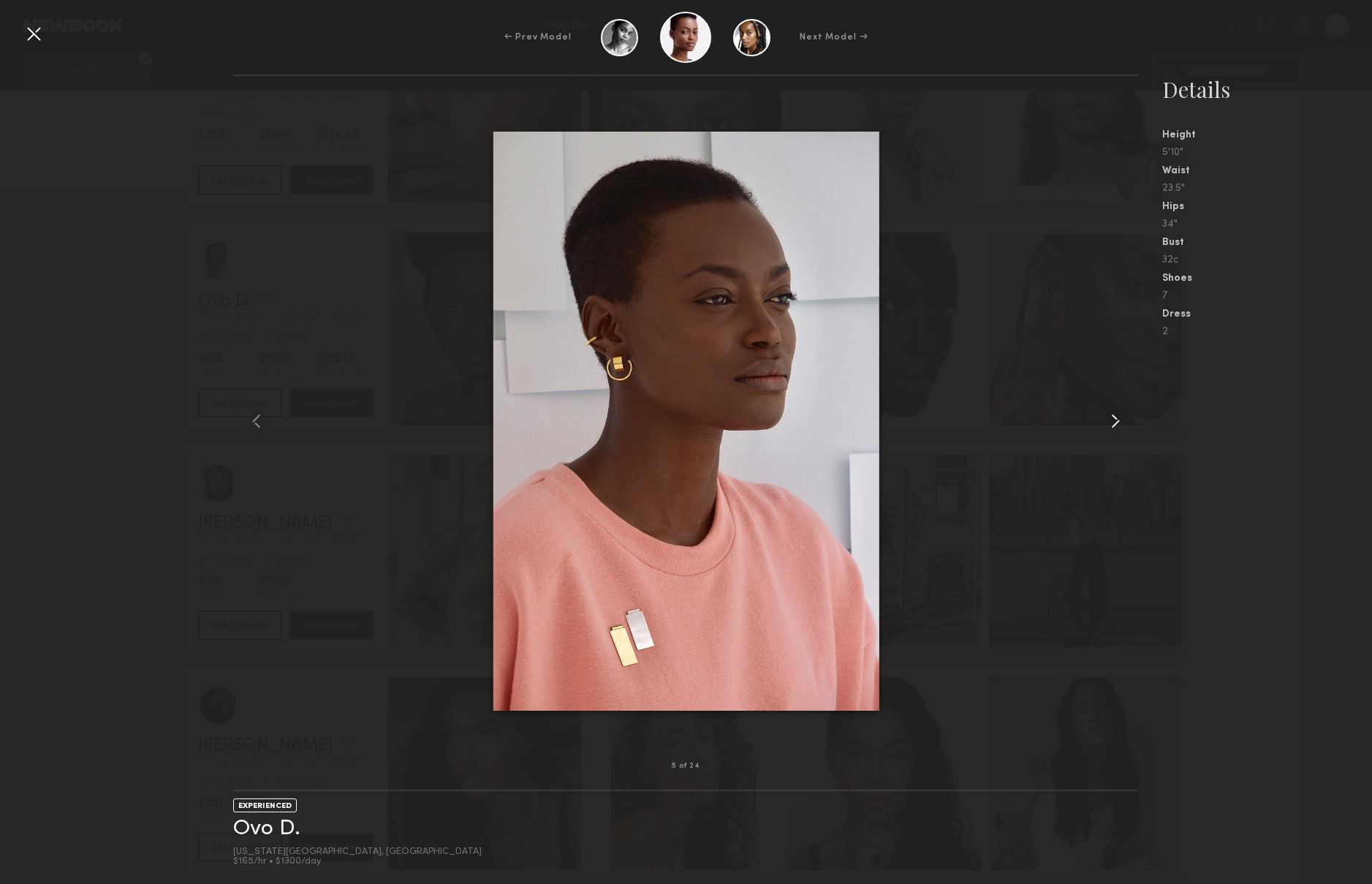
click at [1114, 420] on common-icon at bounding box center [1116, 422] width 24 height 24
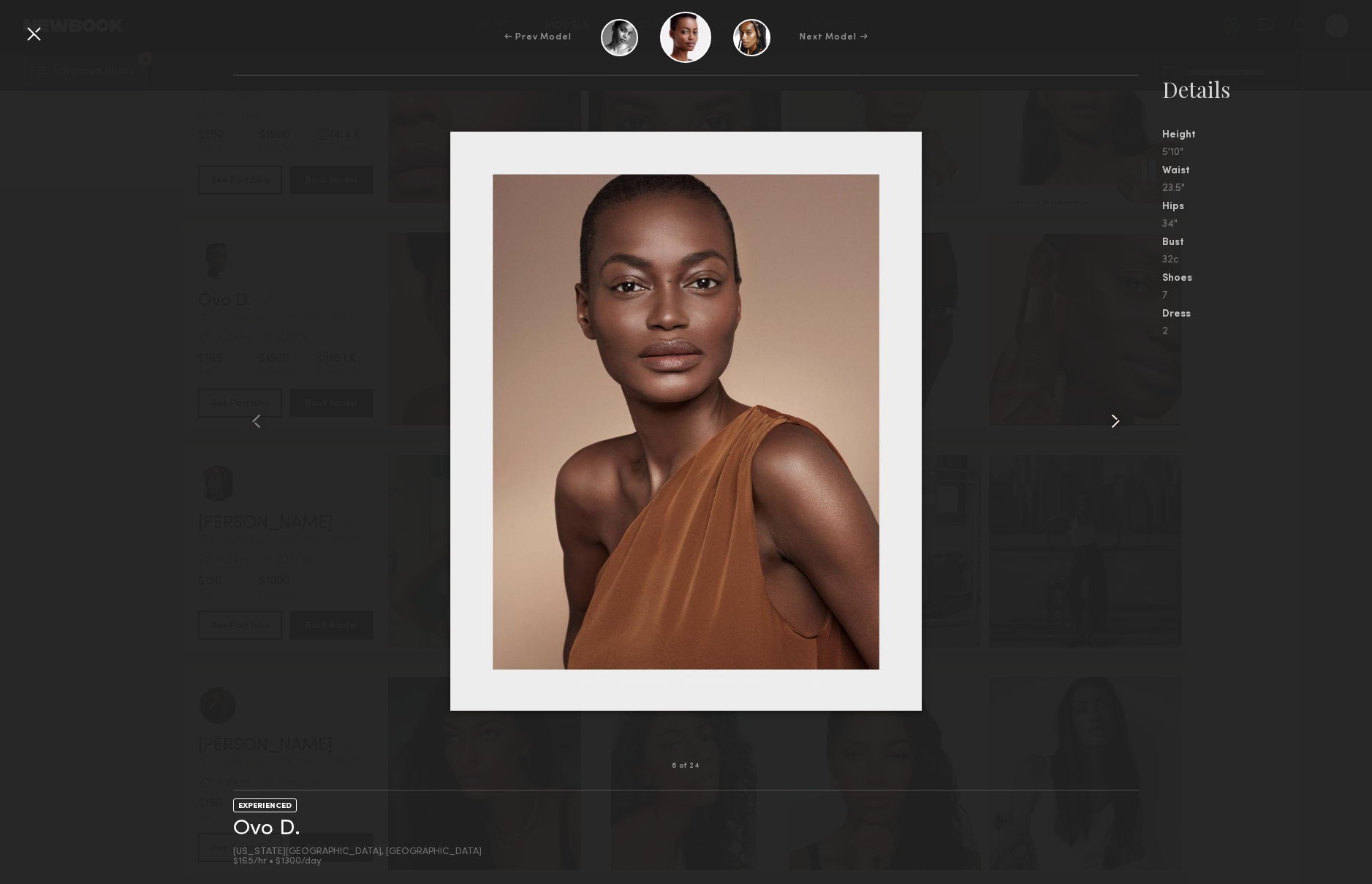
click at [1114, 420] on common-icon at bounding box center [1116, 422] width 24 height 24
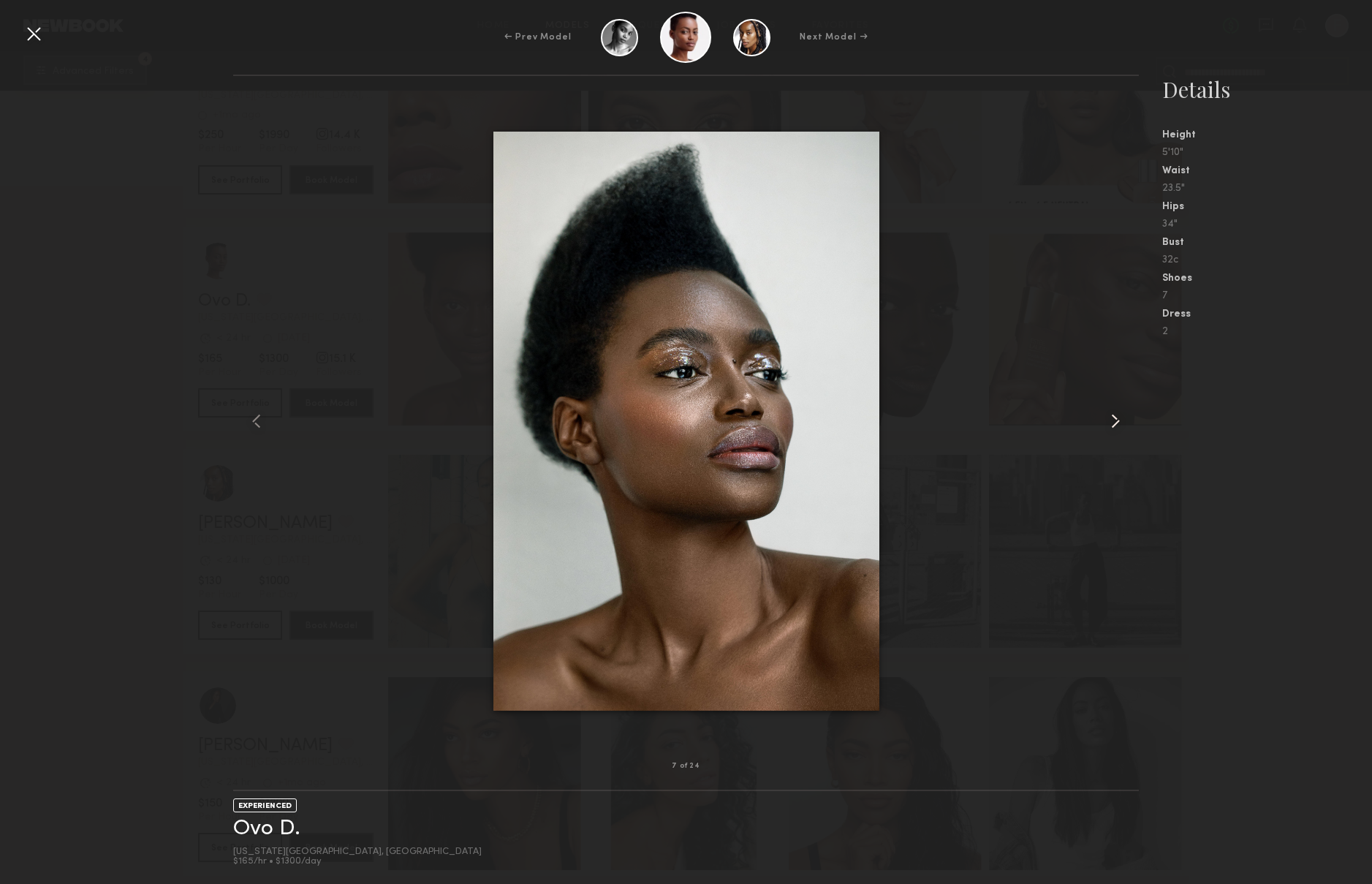
click at [1114, 420] on common-icon at bounding box center [1116, 422] width 24 height 24
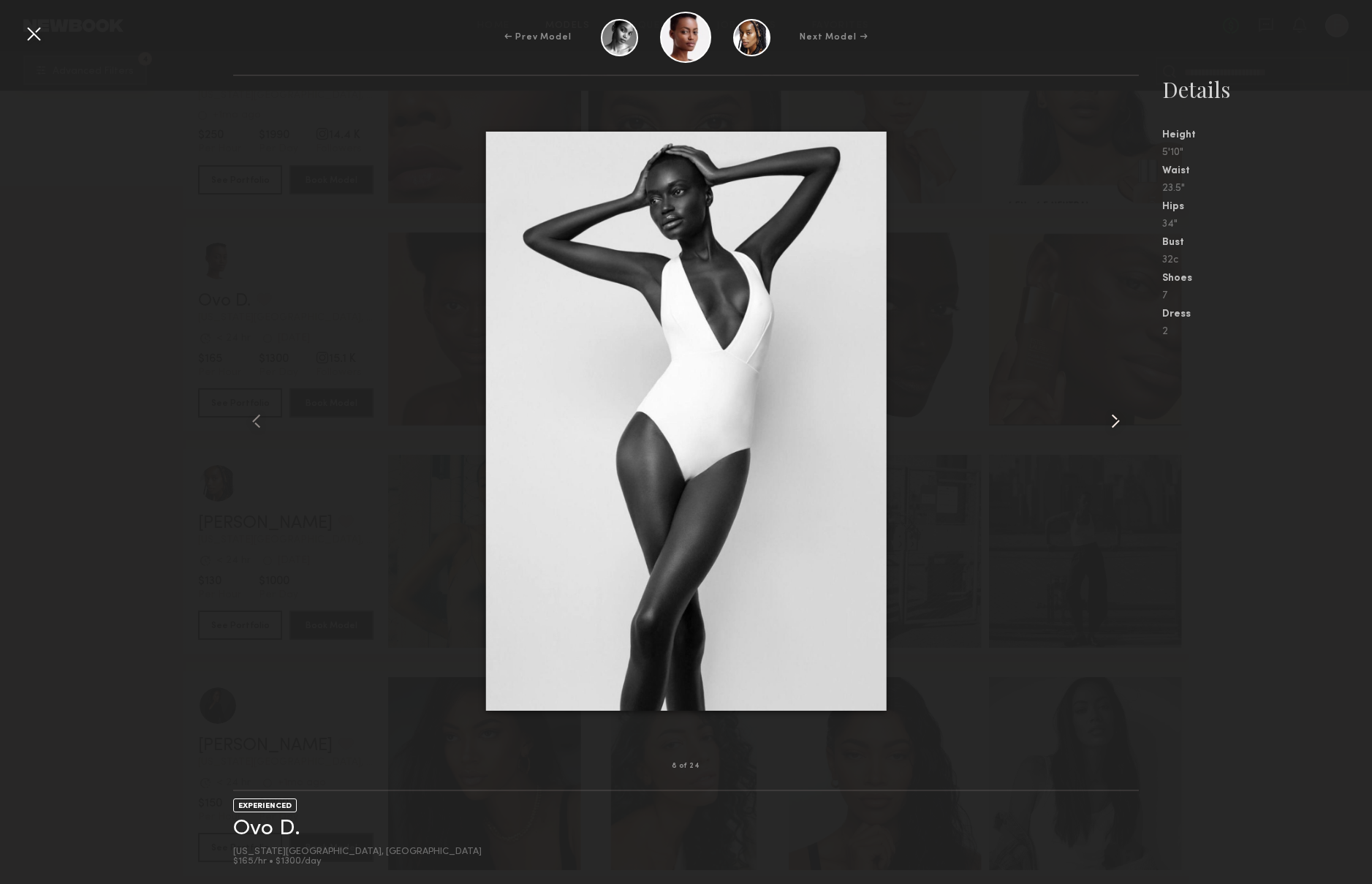
click at [1114, 420] on common-icon at bounding box center [1116, 422] width 24 height 24
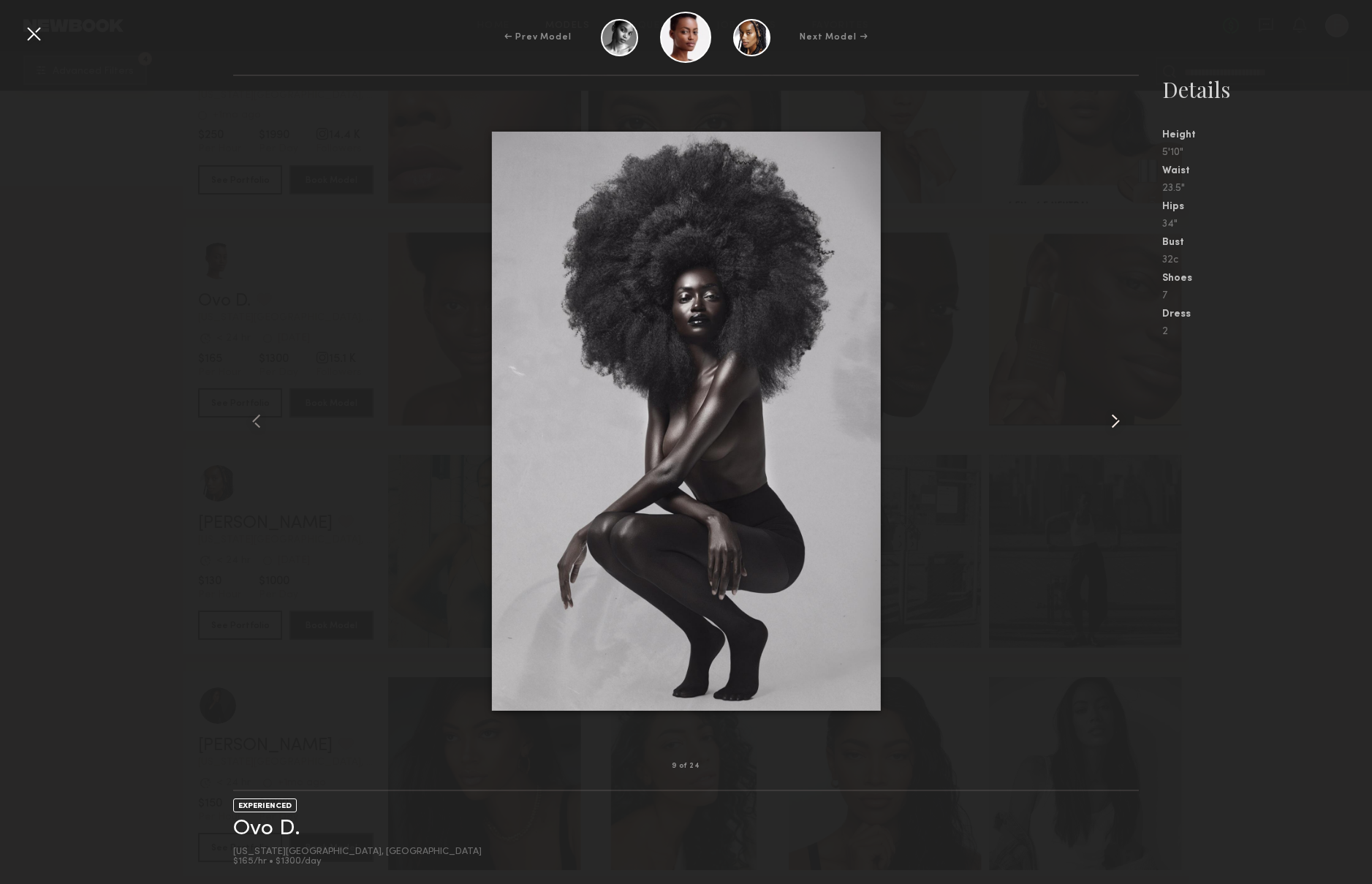
click at [1114, 420] on common-icon at bounding box center [1116, 422] width 24 height 24
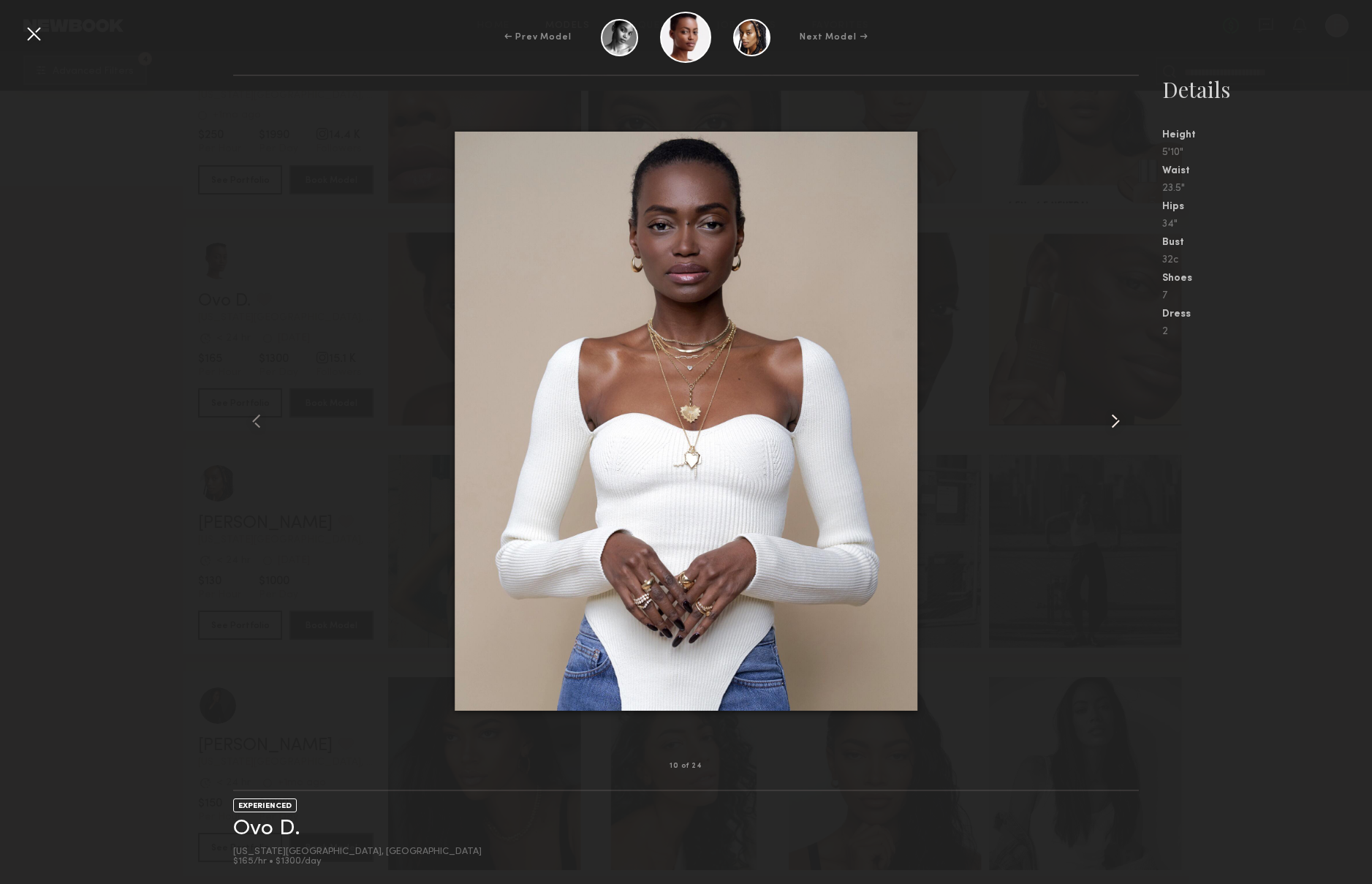
click at [1114, 420] on common-icon at bounding box center [1116, 422] width 24 height 24
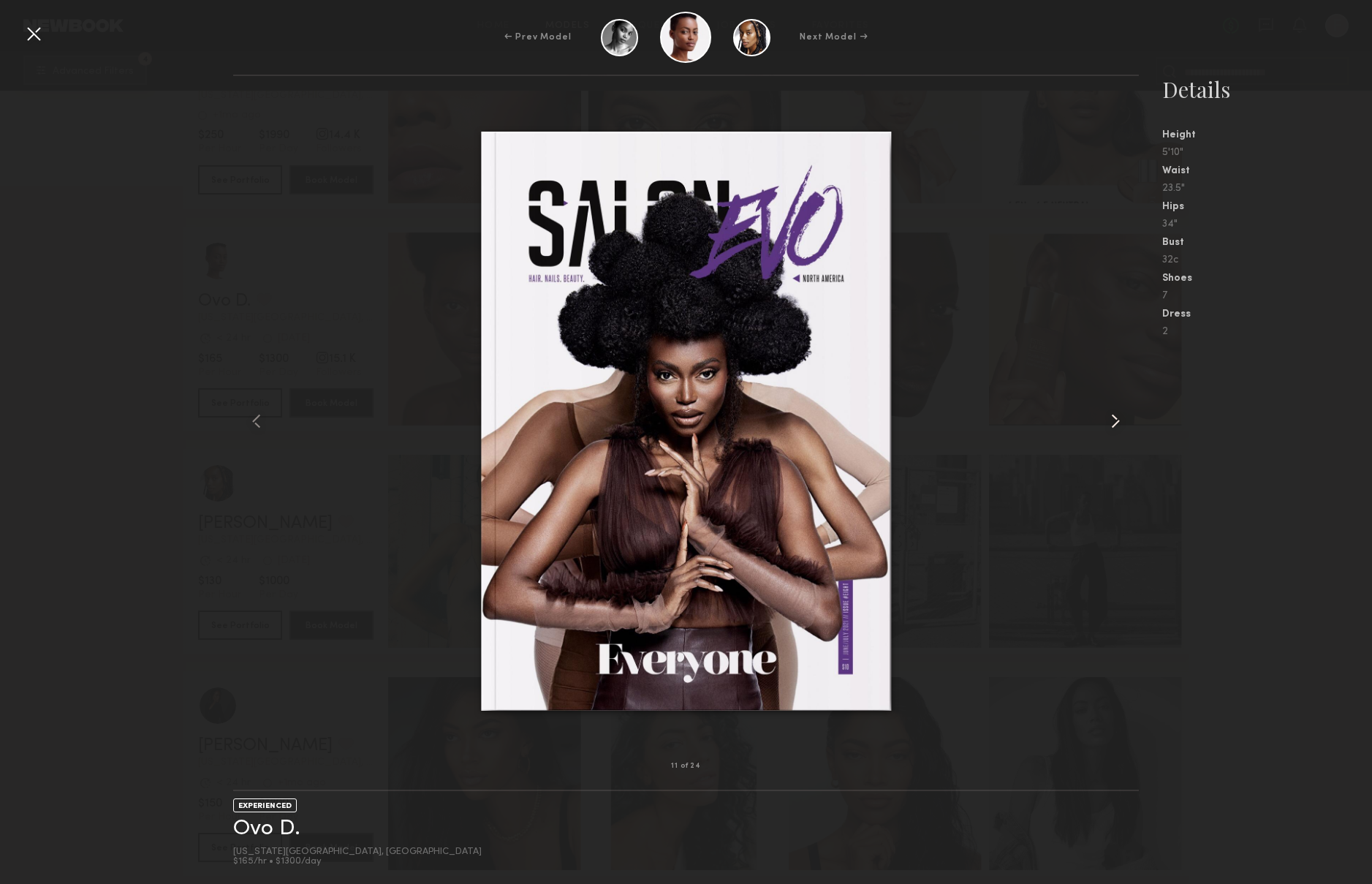
click at [1114, 420] on common-icon at bounding box center [1116, 422] width 24 height 24
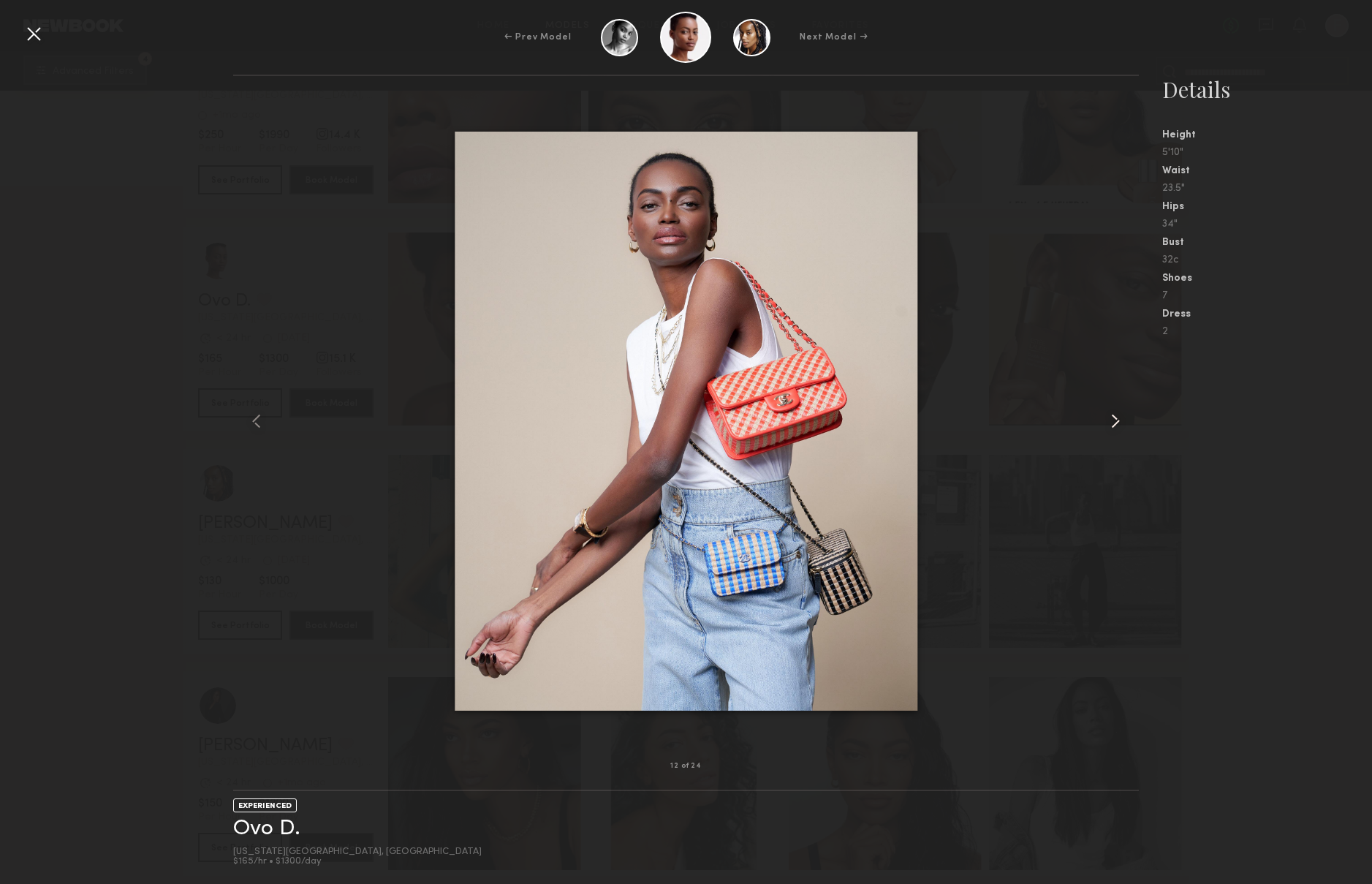
click at [1114, 420] on common-icon at bounding box center [1116, 422] width 24 height 24
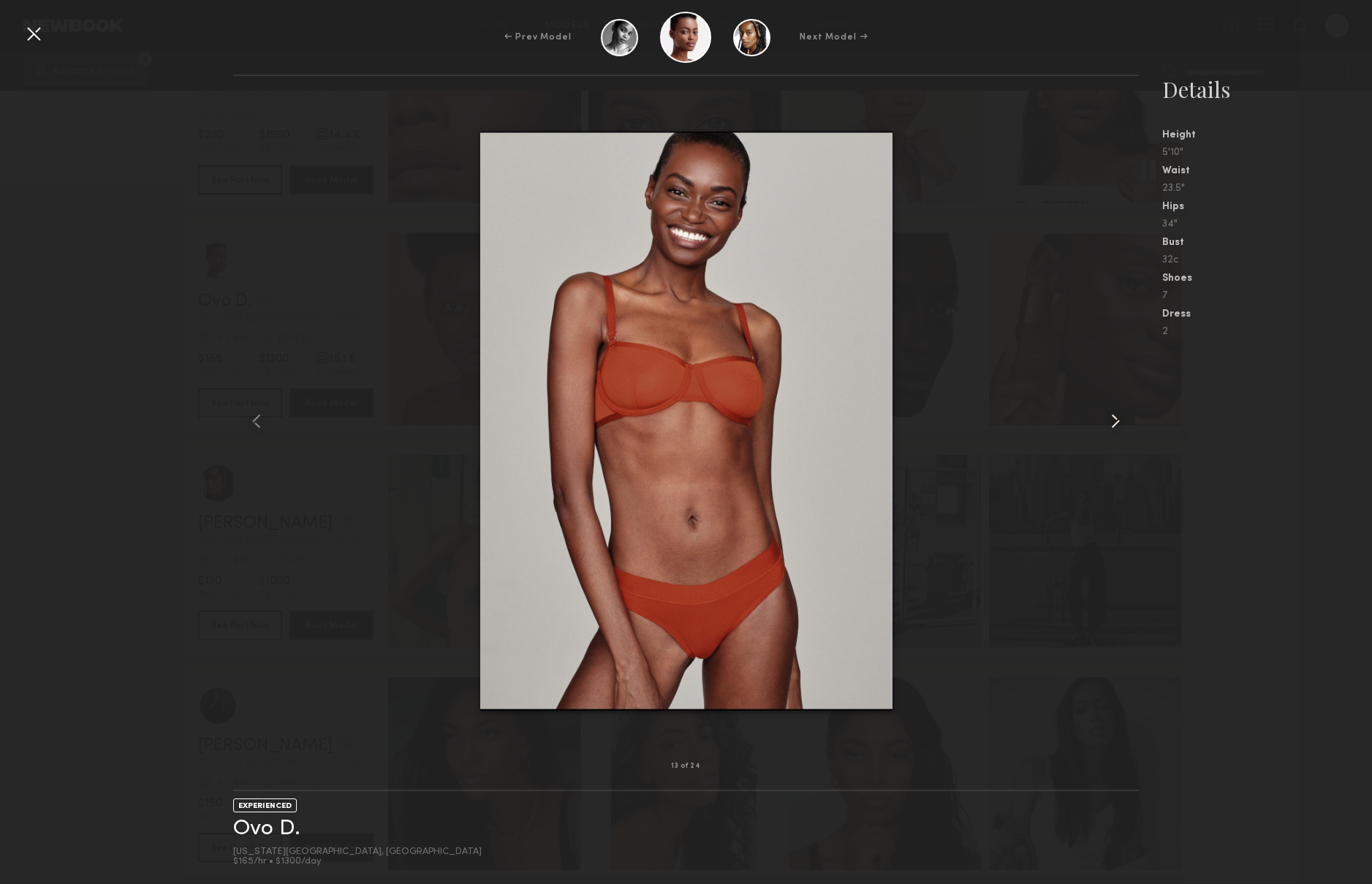
click at [1114, 420] on common-icon at bounding box center [1116, 422] width 24 height 24
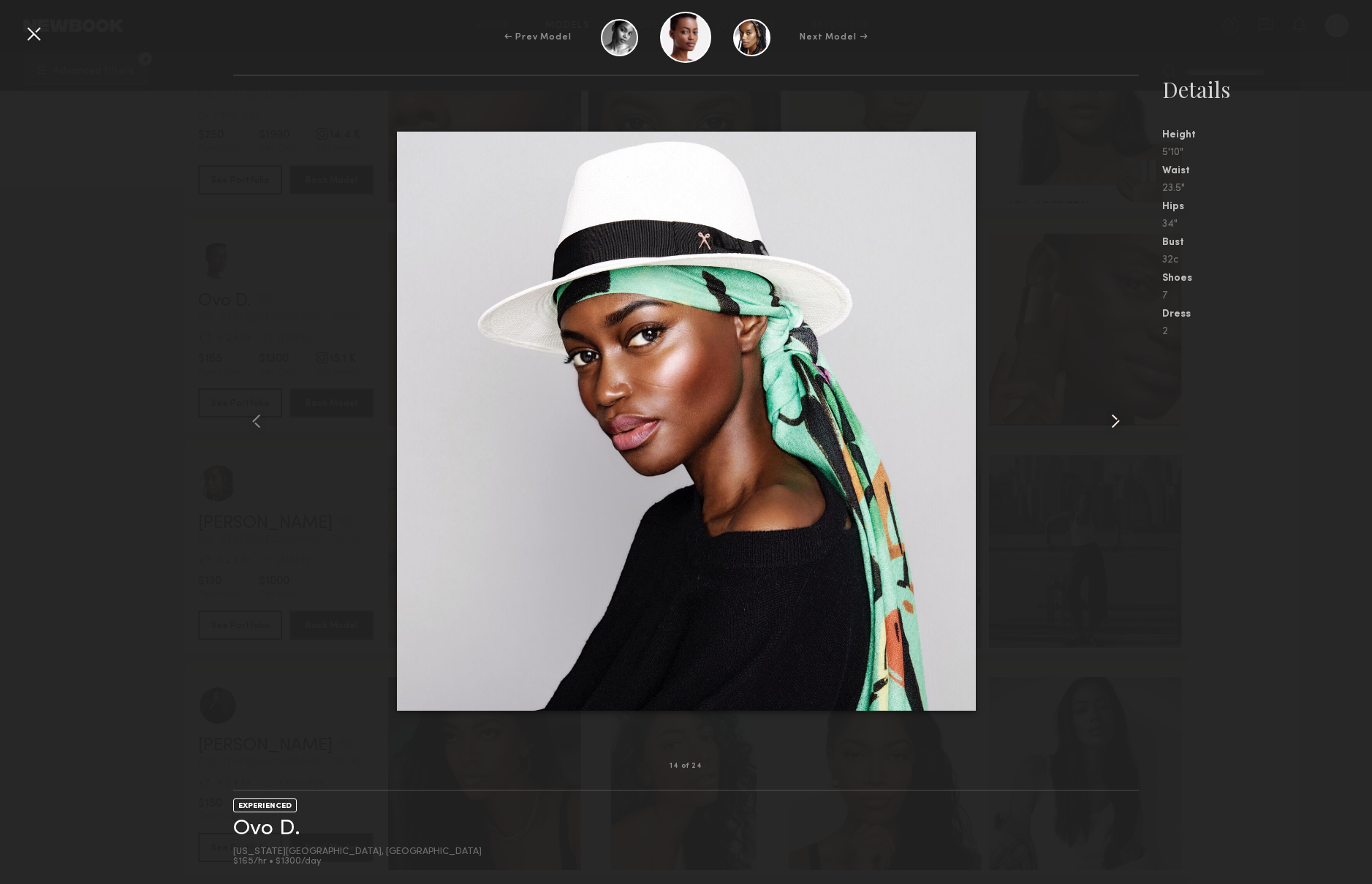
click at [1114, 420] on common-icon at bounding box center [1116, 422] width 24 height 24
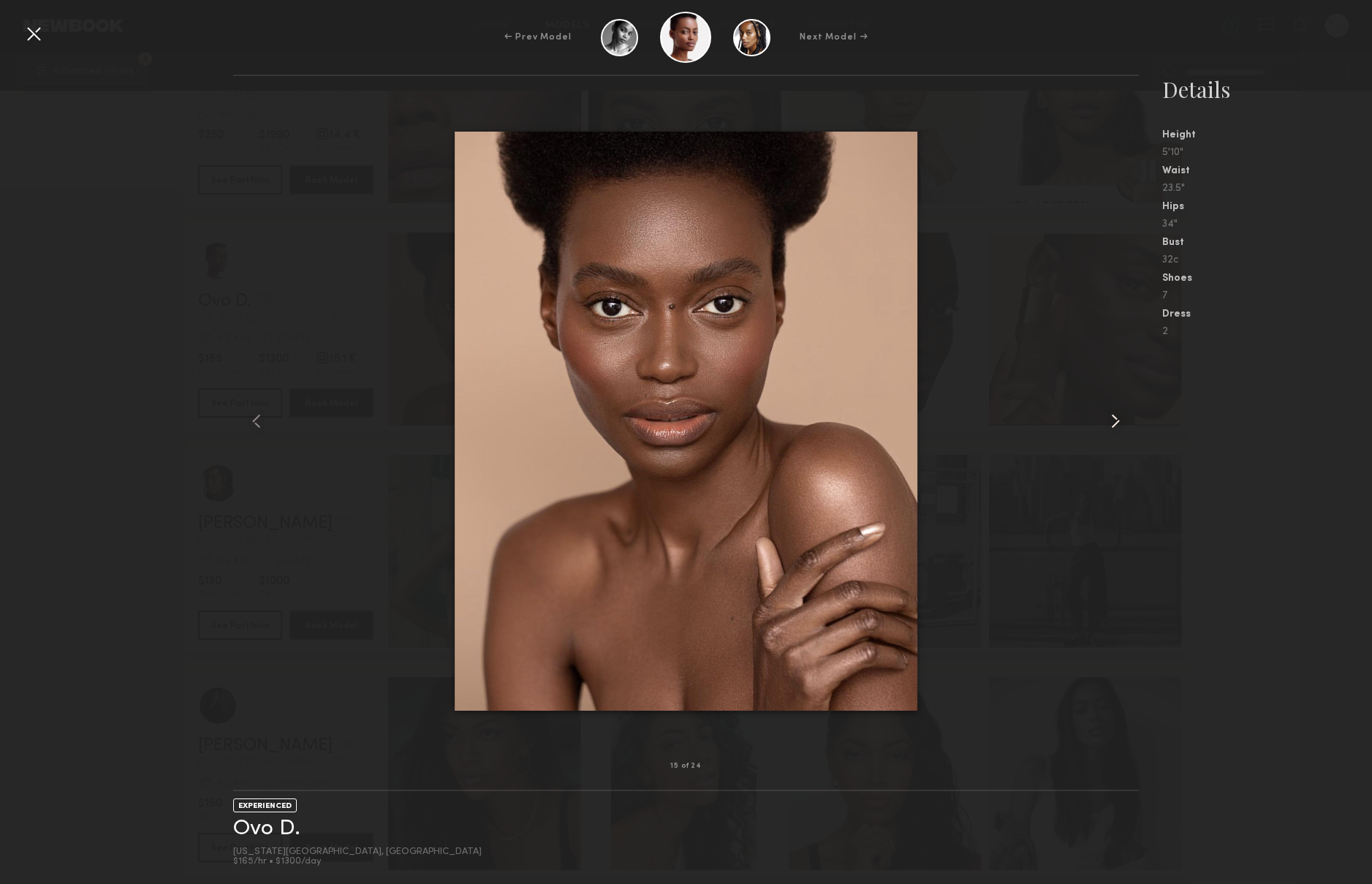
click at [1114, 420] on common-icon at bounding box center [1116, 422] width 24 height 24
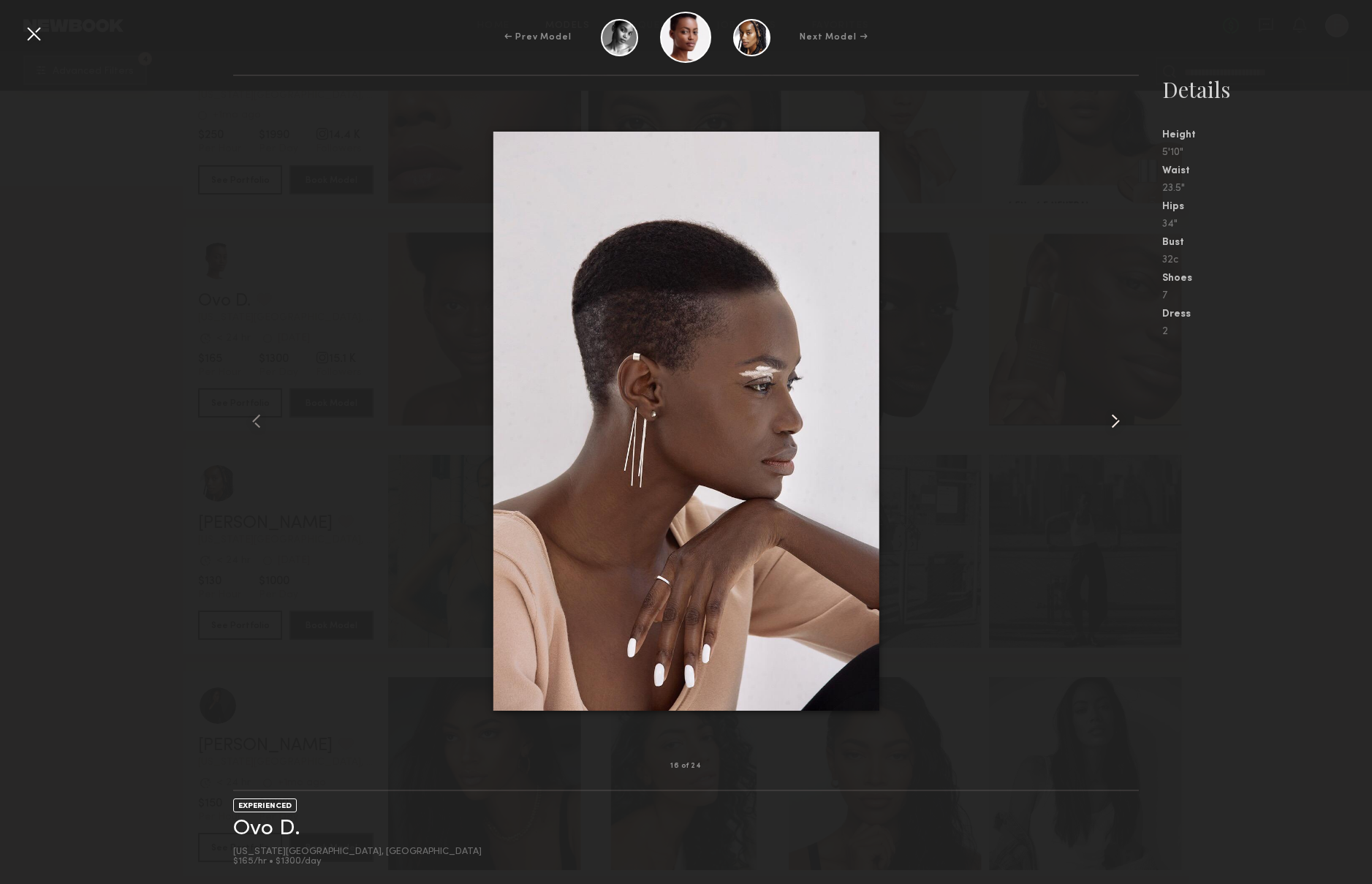
click at [1114, 420] on common-icon at bounding box center [1116, 422] width 24 height 24
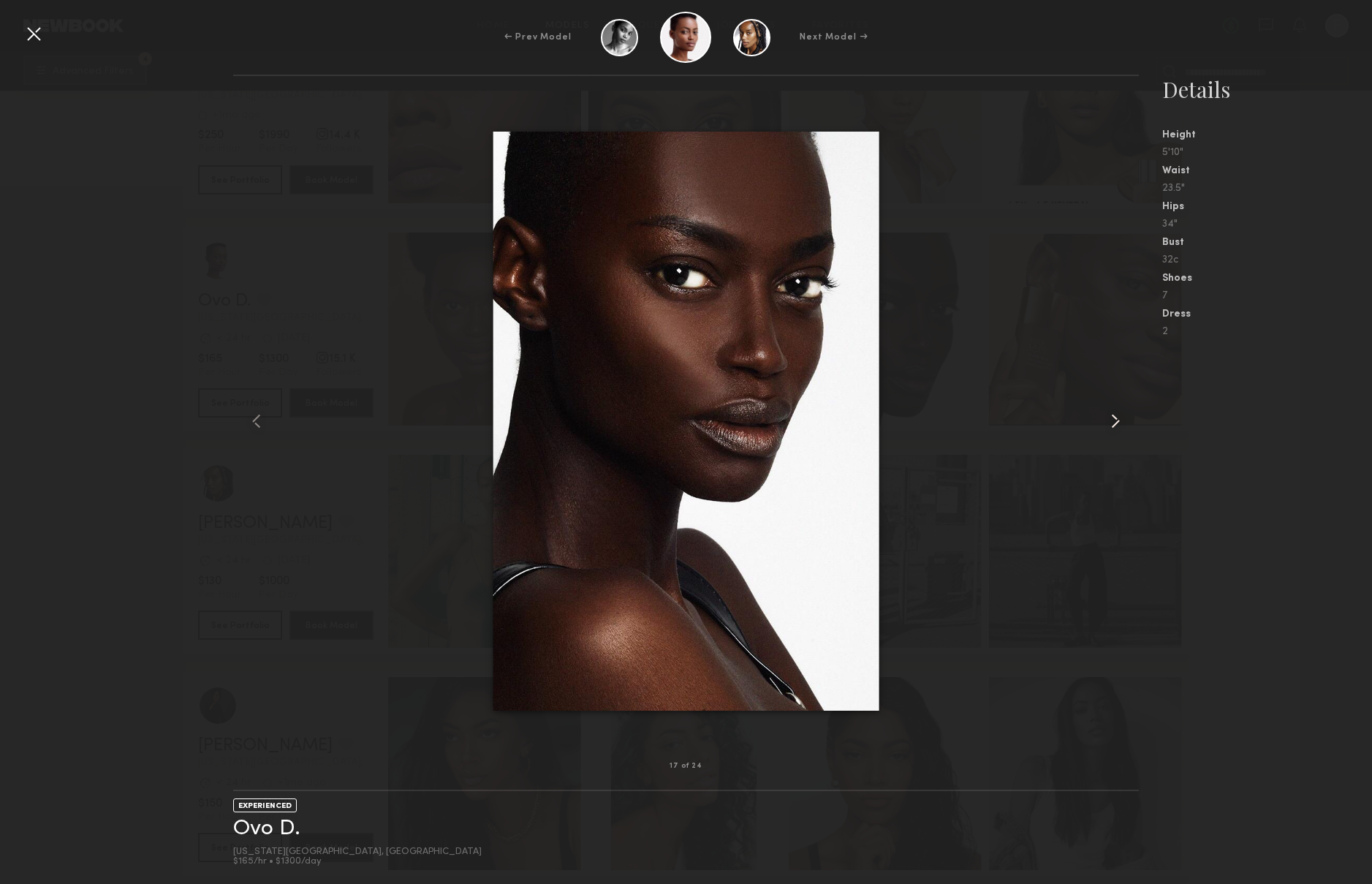
click at [1114, 420] on common-icon at bounding box center [1116, 422] width 24 height 24
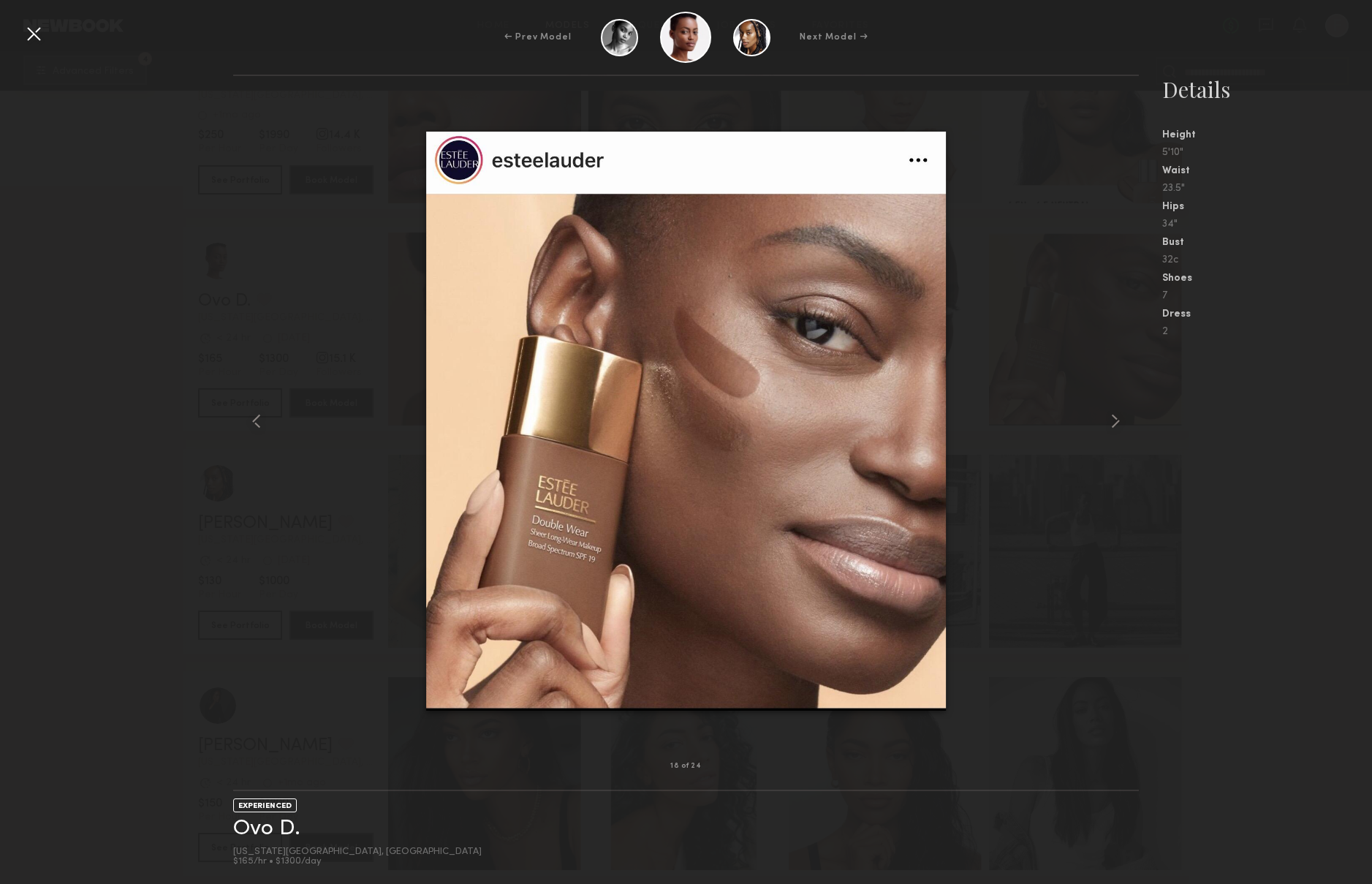
click at [1284, 481] on nb-gallery-model-stats "Details Height 5'10" Waist 23.5" Hips 34" Bust 32c Shoes 7 Dress 2" at bounding box center [1255, 479] width 233 height 810
click at [47, 32] on div "← Prev Model Next Model →" at bounding box center [686, 38] width 1372 height 52
click at [40, 37] on div at bounding box center [34, 34] width 24 height 24
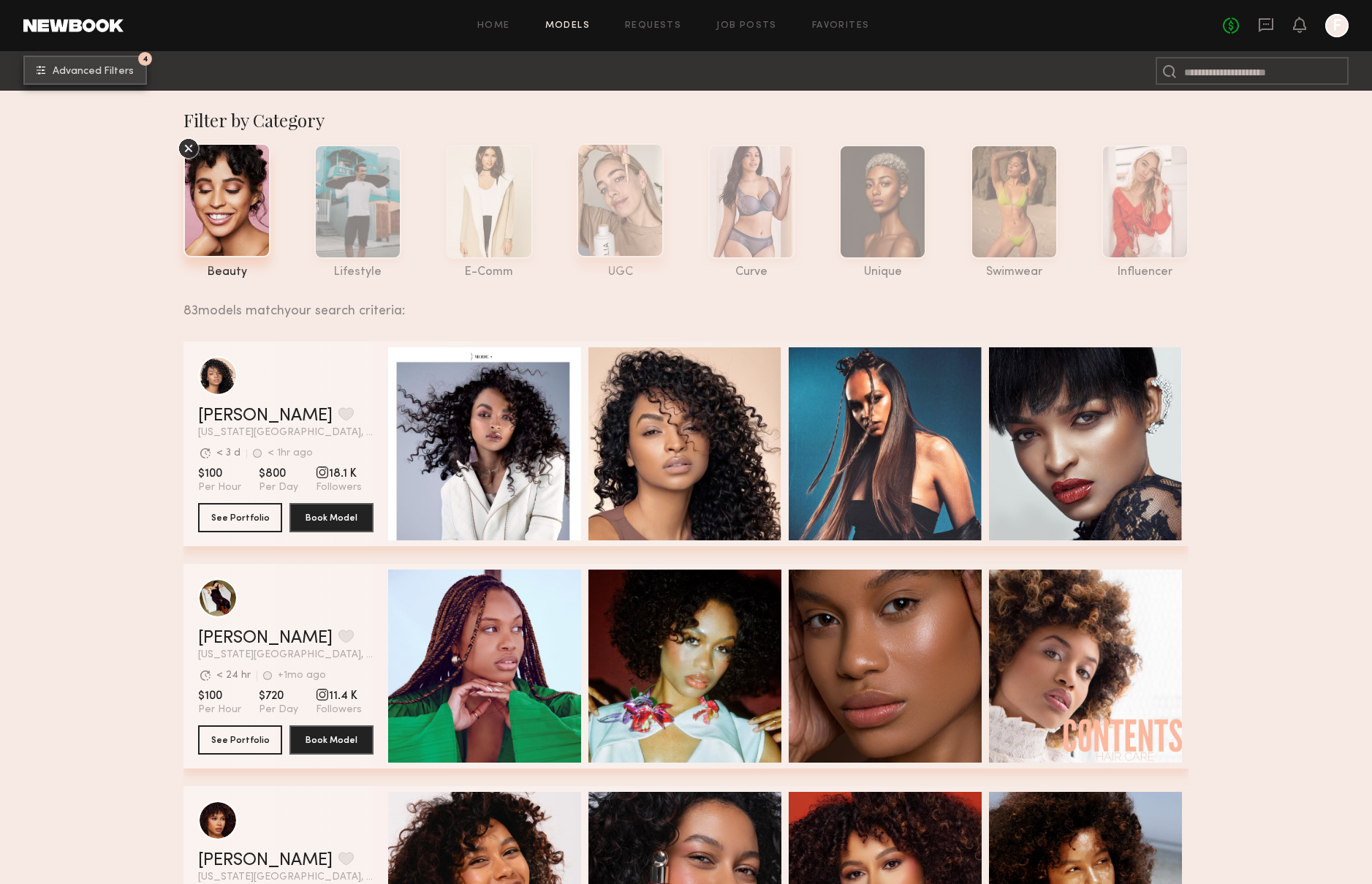
scroll to position [2, 0]
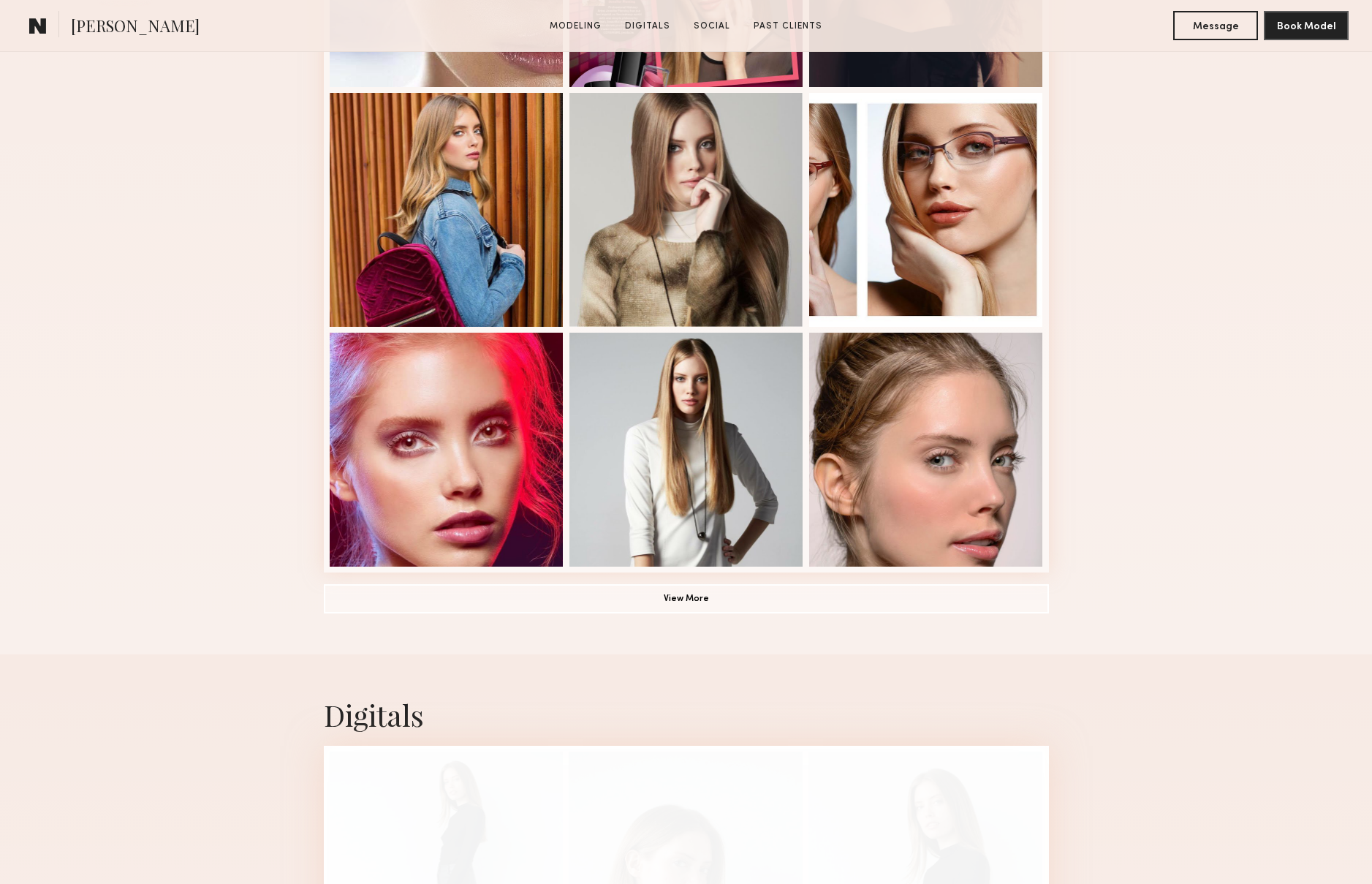
scroll to position [1078, 0]
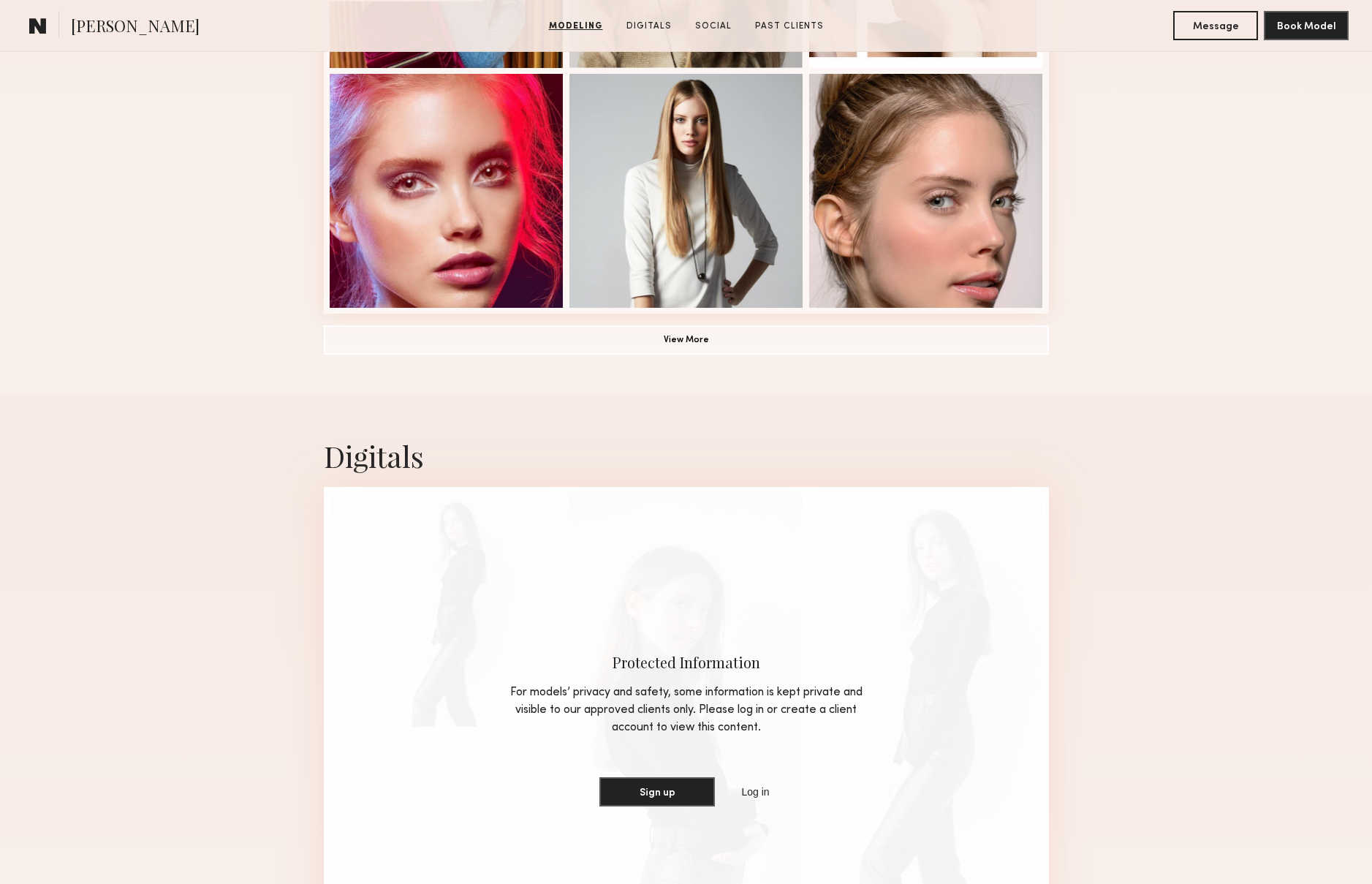
click at [685, 353] on button "View More" at bounding box center [686, 340] width 725 height 29
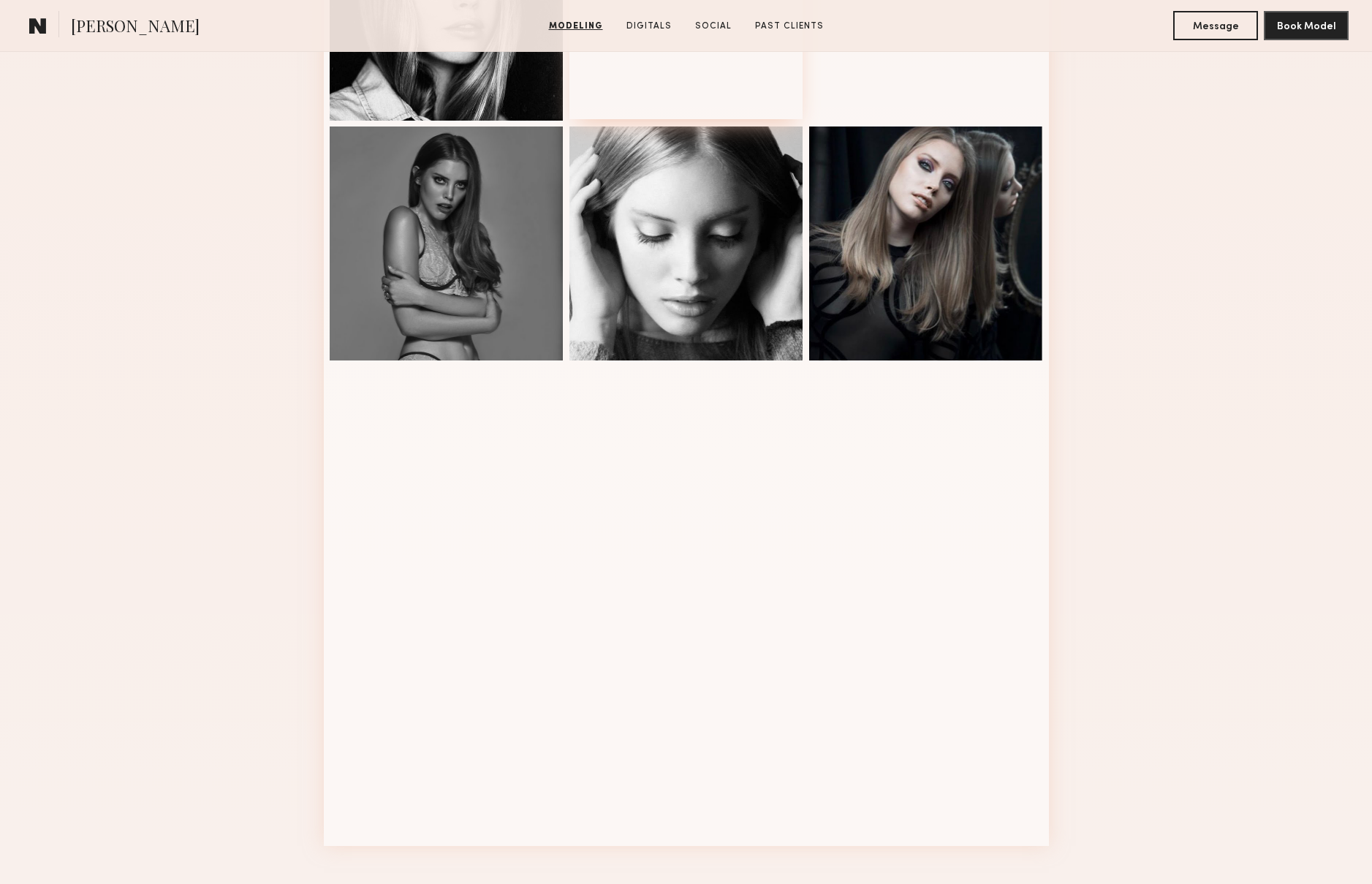
scroll to position [1585, 0]
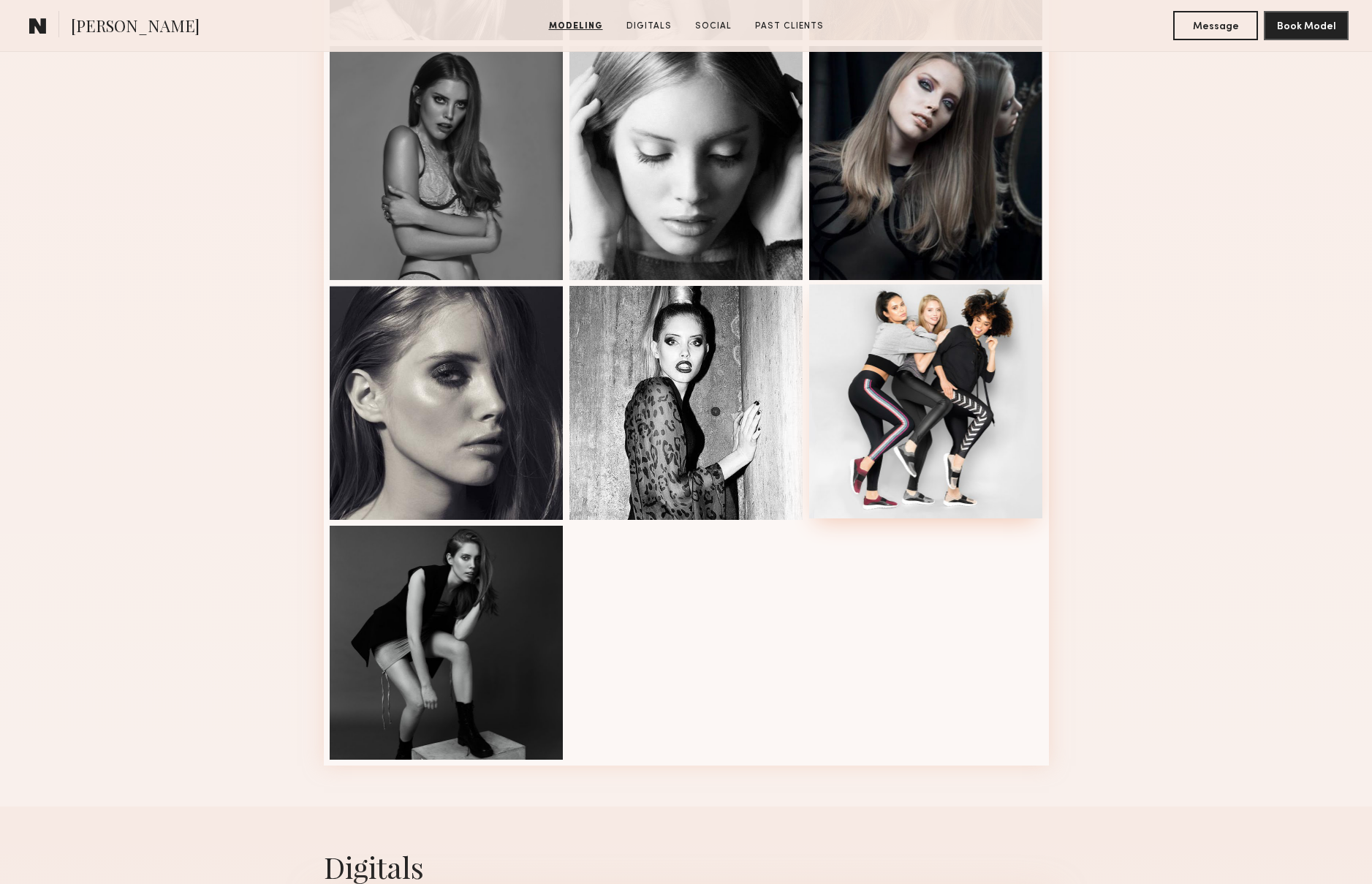
click at [904, 432] on div at bounding box center [926, 402] width 234 height 234
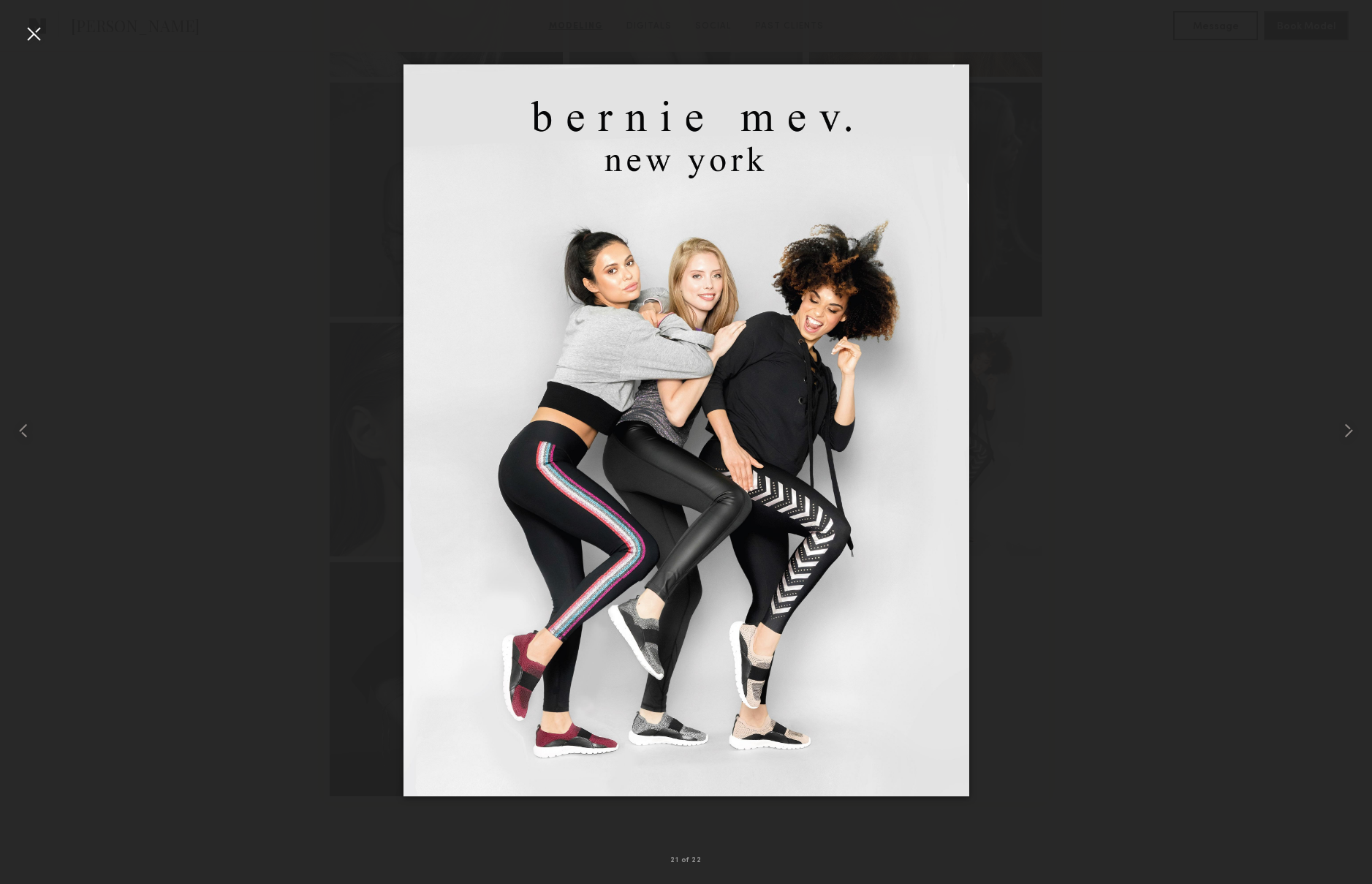
scroll to position [1549, 0]
click at [104, 172] on div at bounding box center [686, 431] width 1372 height 814
click at [35, 29] on div at bounding box center [34, 34] width 24 height 24
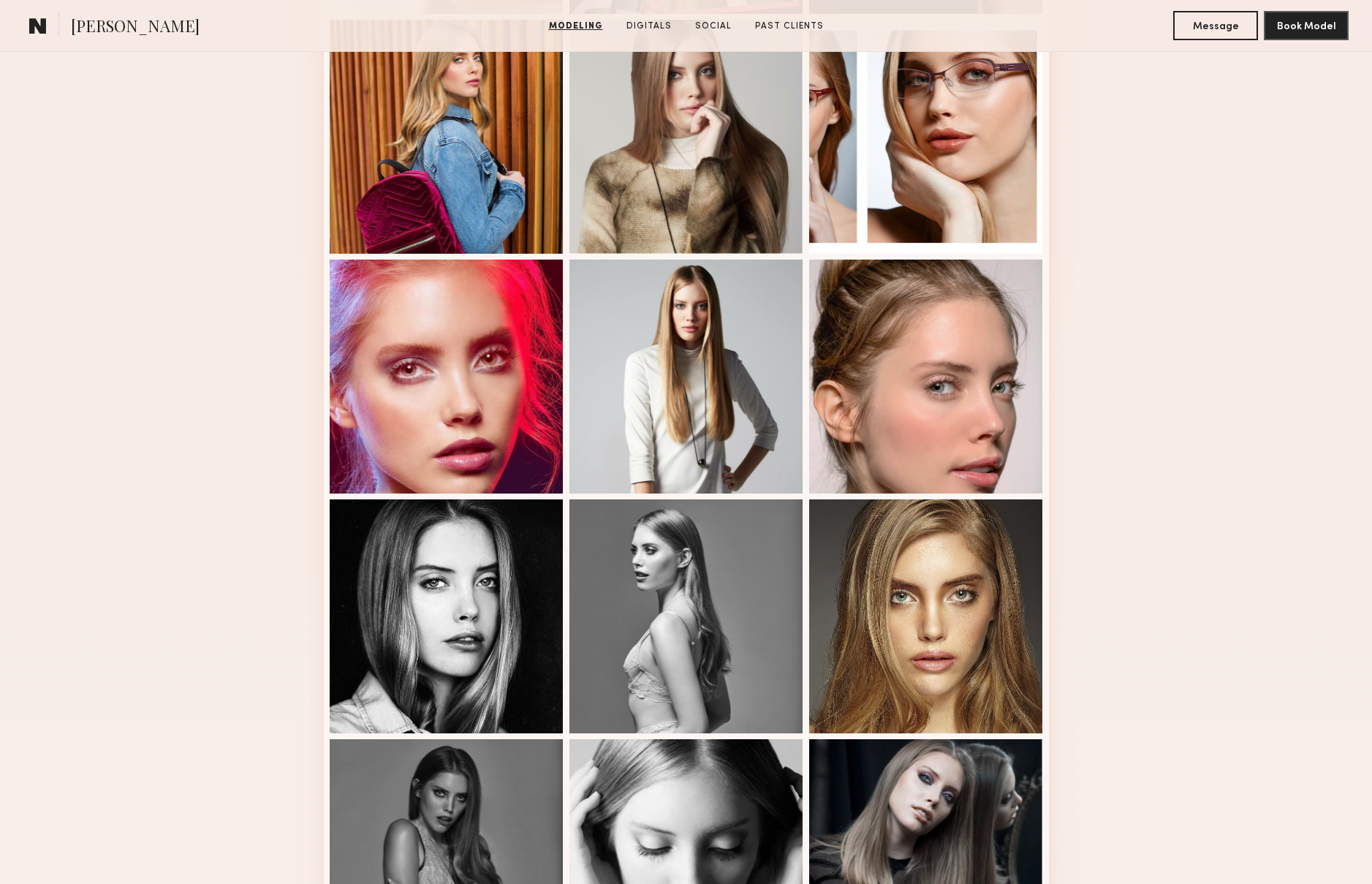
scroll to position [767, 0]
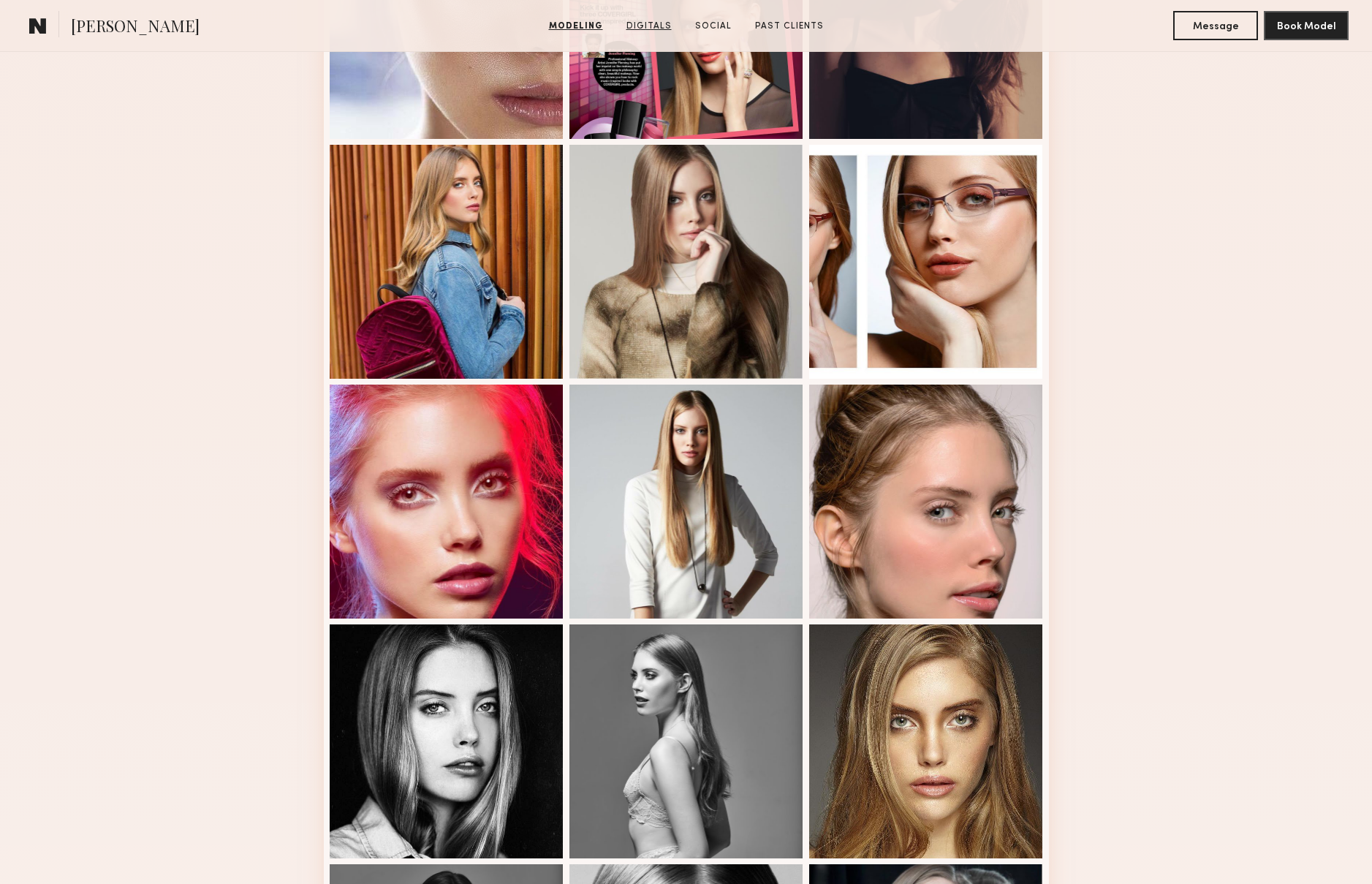
click at [662, 26] on link "Digitals" at bounding box center [650, 26] width 57 height 13
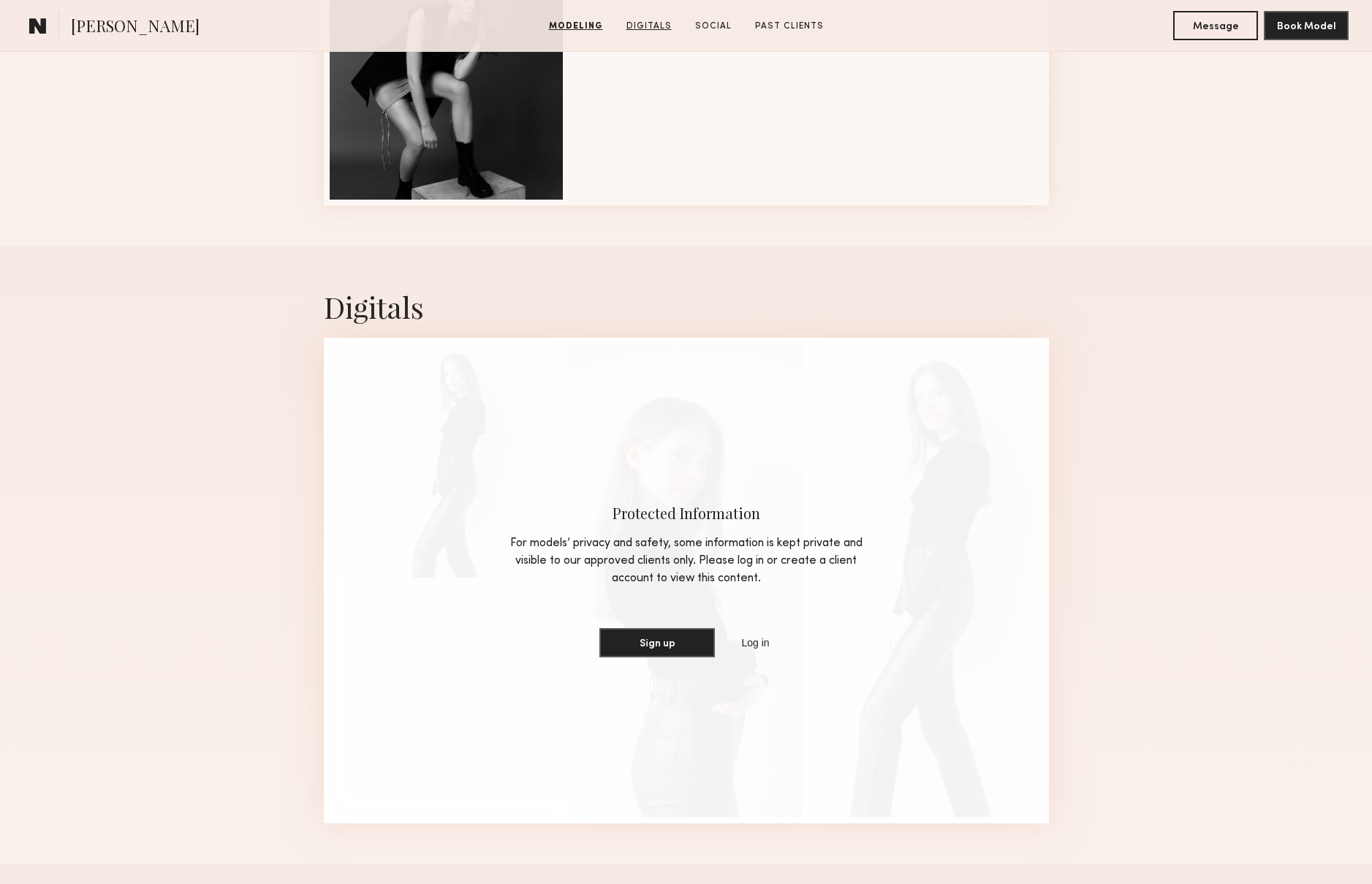
scroll to position [2304, 0]
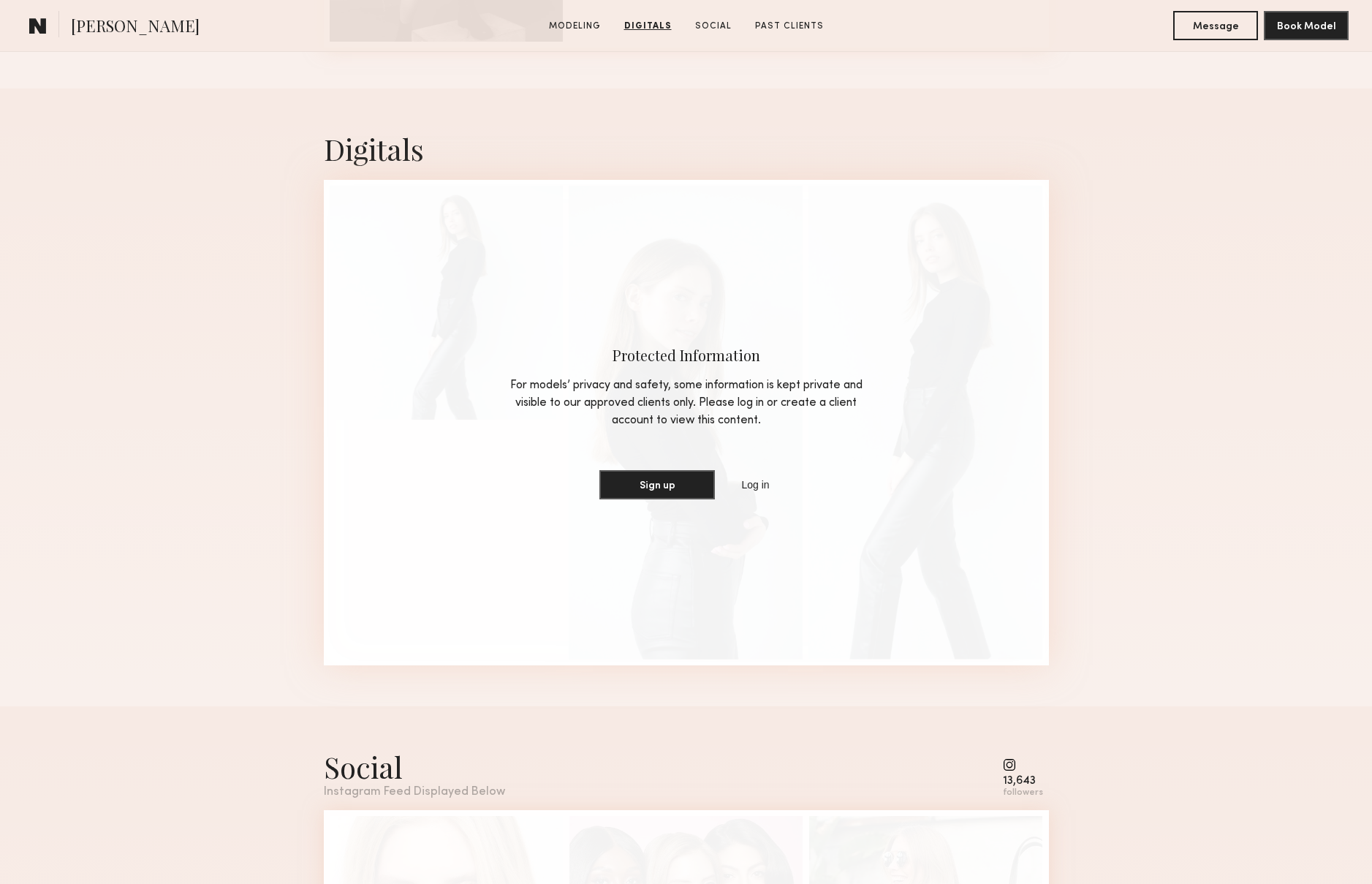
click at [67, 32] on section "[PERSON_NAME]" at bounding box center [174, 26] width 300 height 29
click at [49, 33] on link at bounding box center [38, 26] width 29 height 29
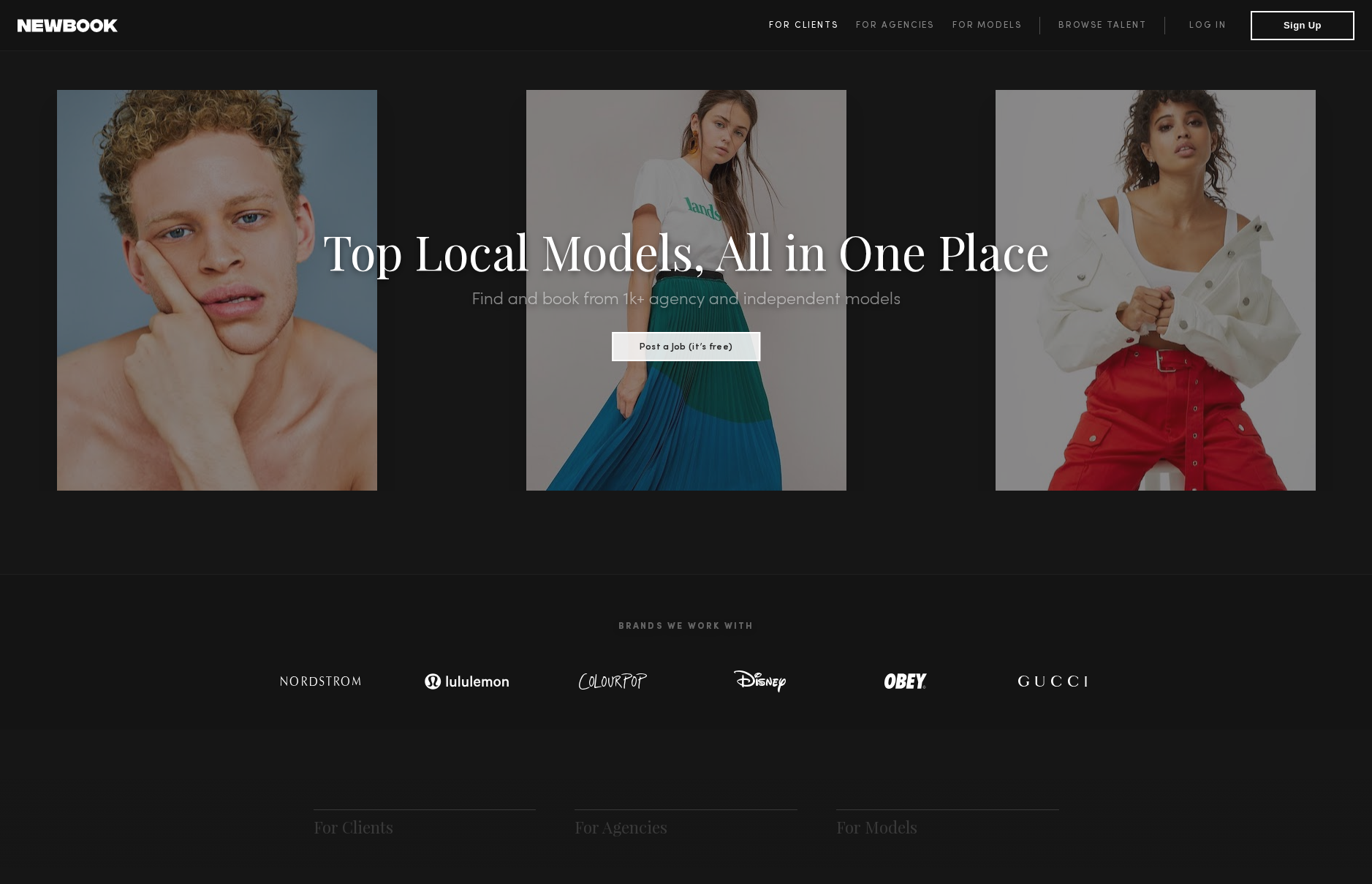
click at [795, 24] on span "For Clients" at bounding box center [803, 26] width 69 height 9
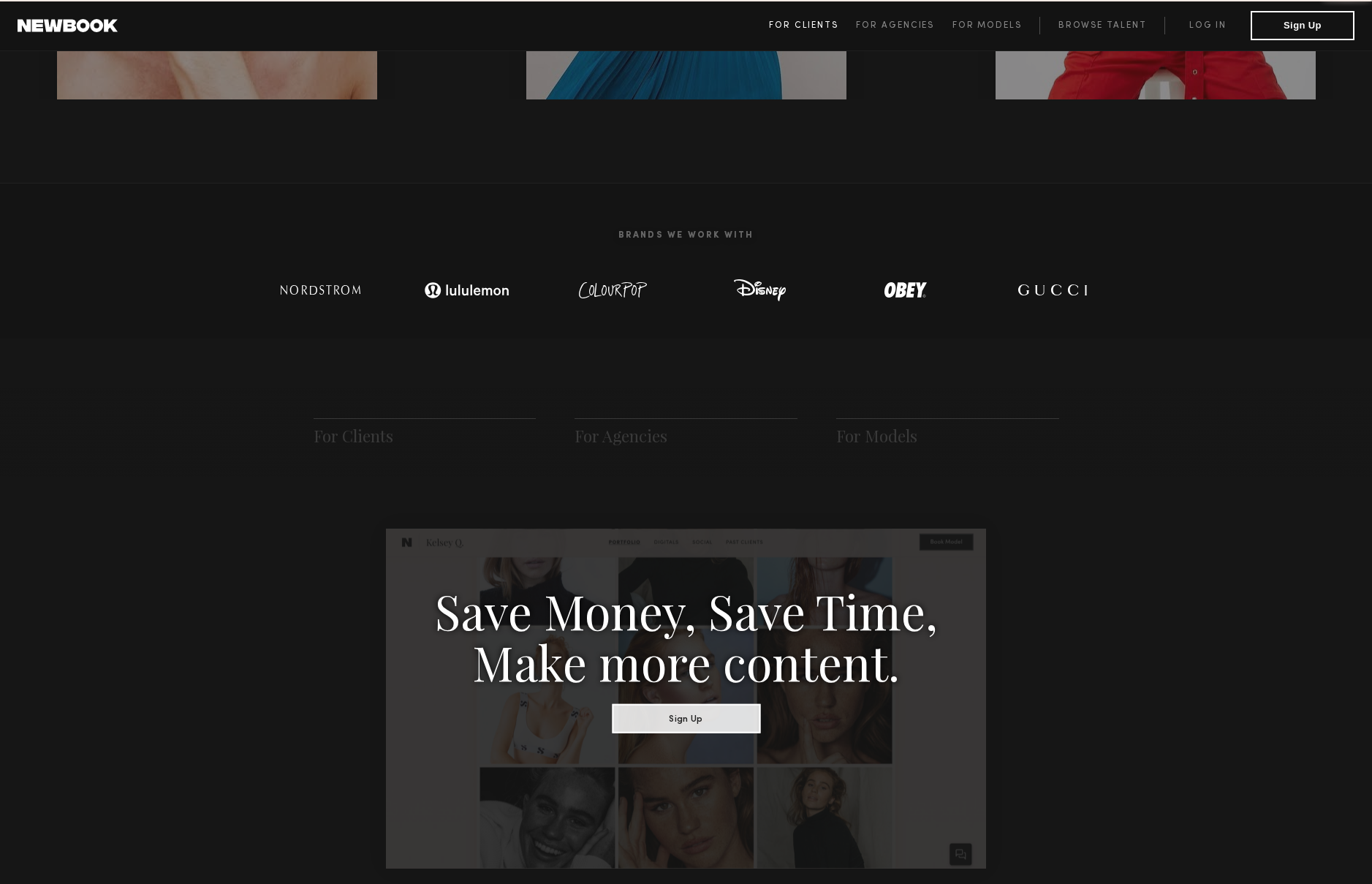
scroll to position [730, 0]
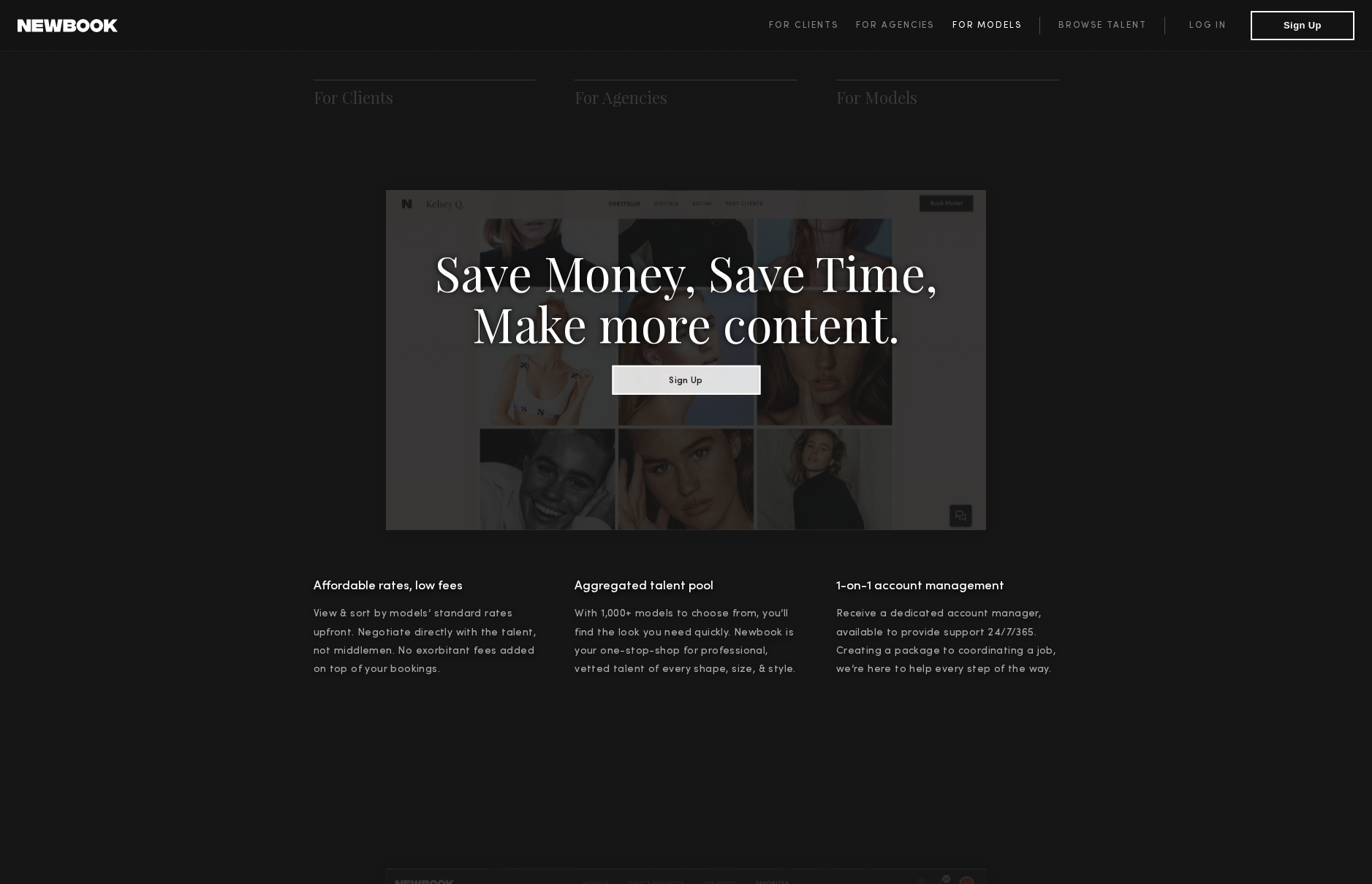
click at [1001, 23] on span "For Models" at bounding box center [987, 26] width 69 height 9
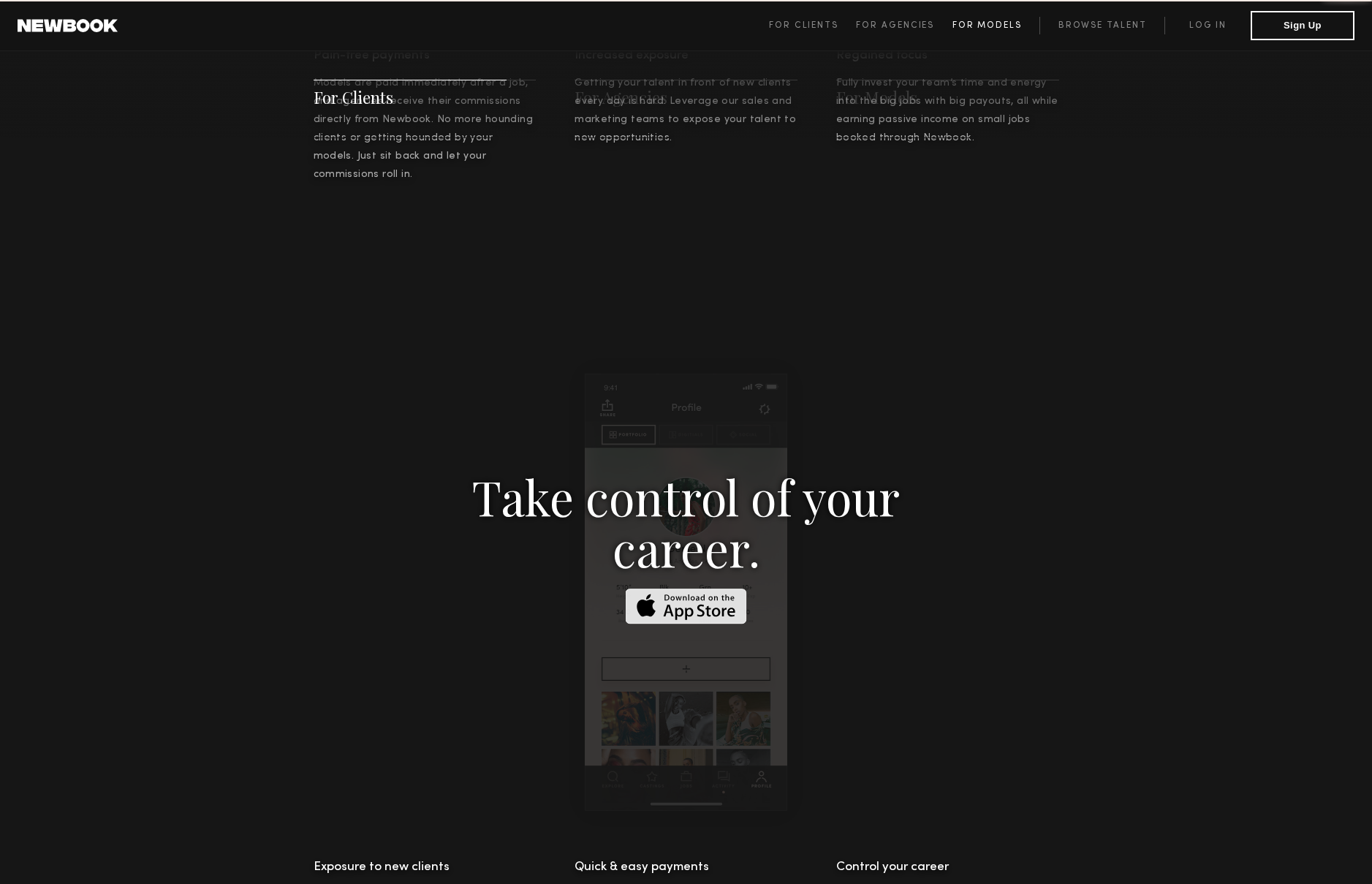
scroll to position [2105, 0]
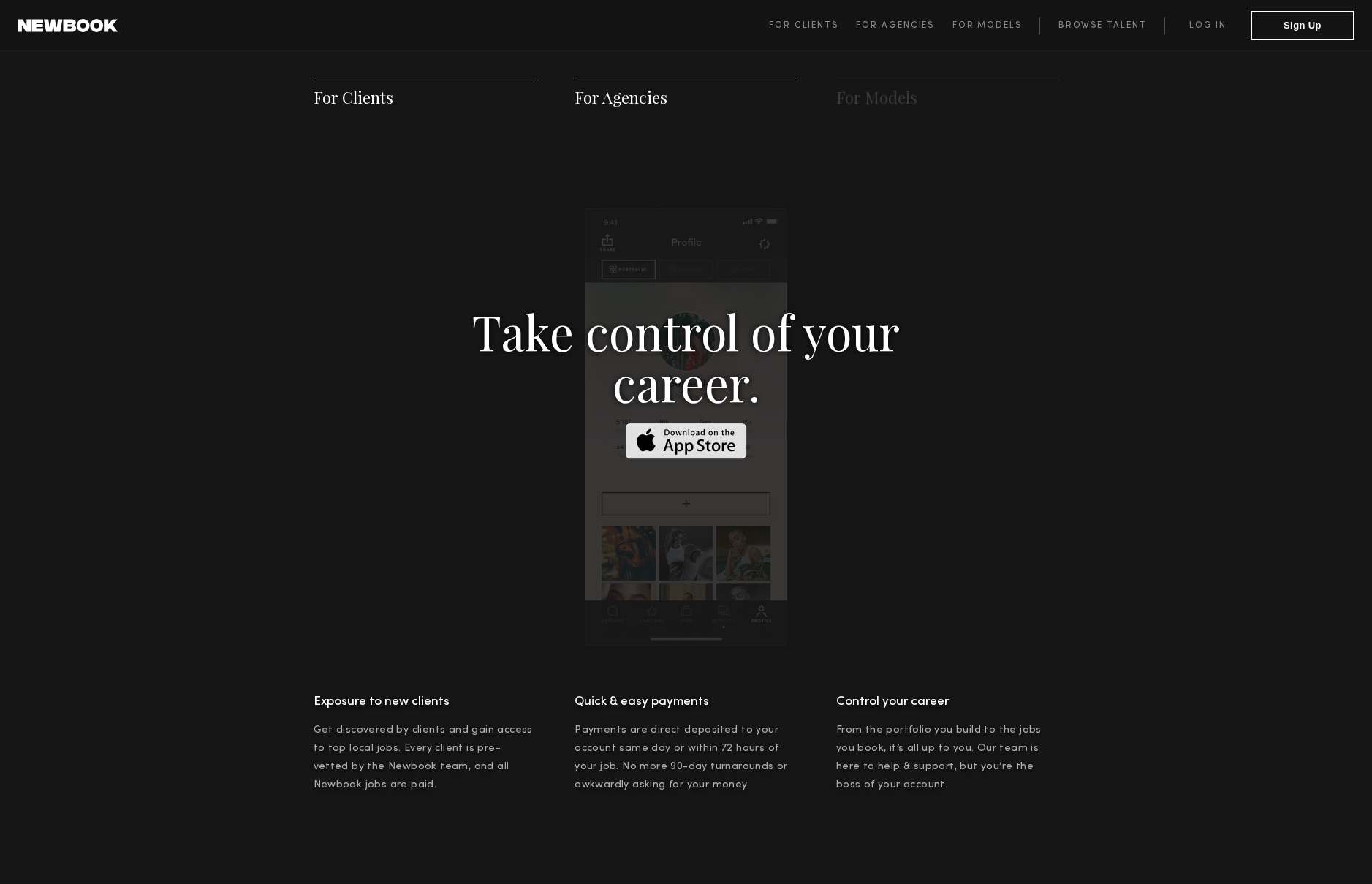
click at [113, 32] on header "For Clients For Agencies For Models Browse Talent Log in Sign Up ☰" at bounding box center [686, 26] width 1372 height 52
